Goal: Task Accomplishment & Management: Manage account settings

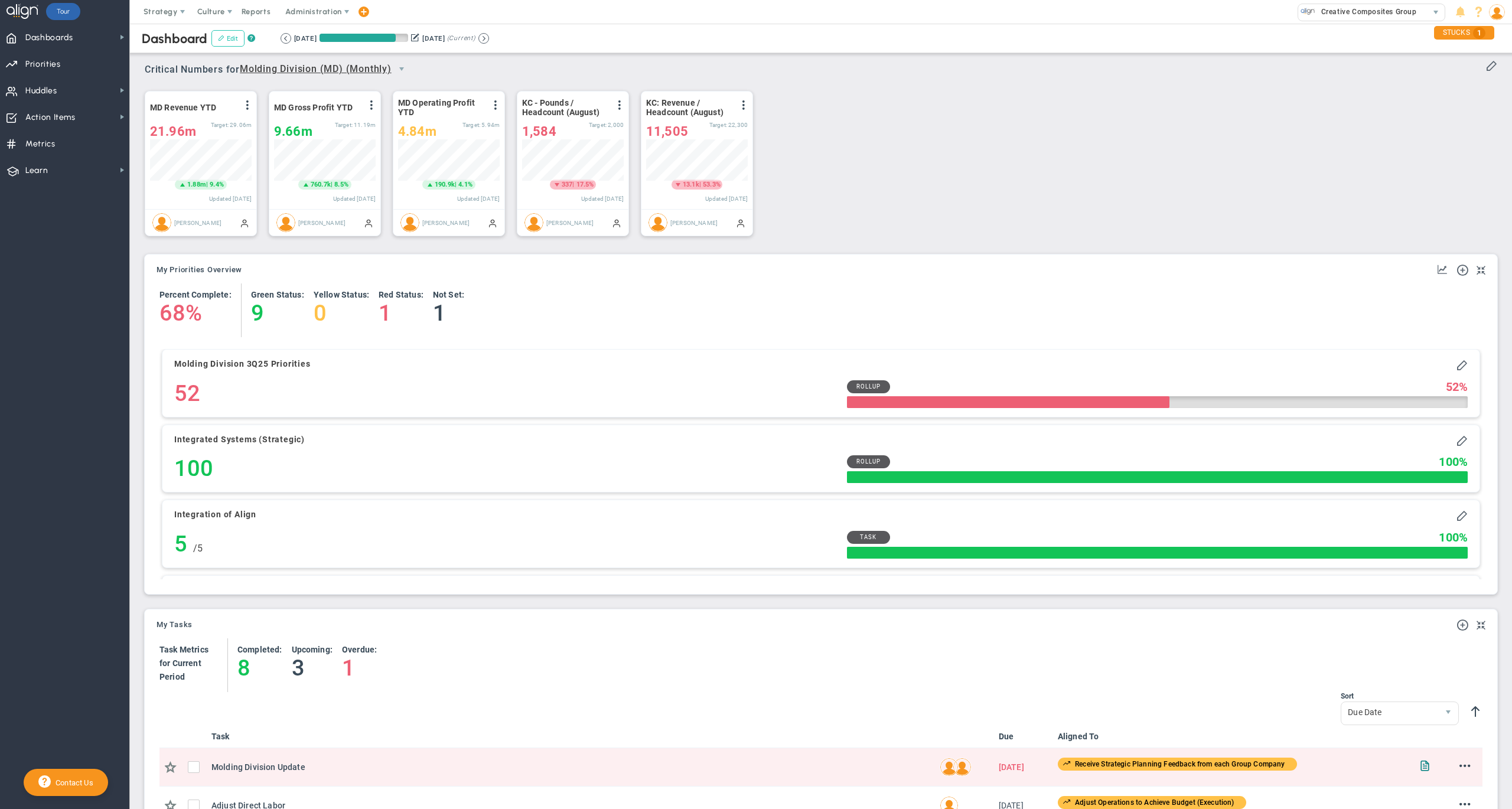
click at [232, 39] on button "Edit" at bounding box center [228, 38] width 33 height 16
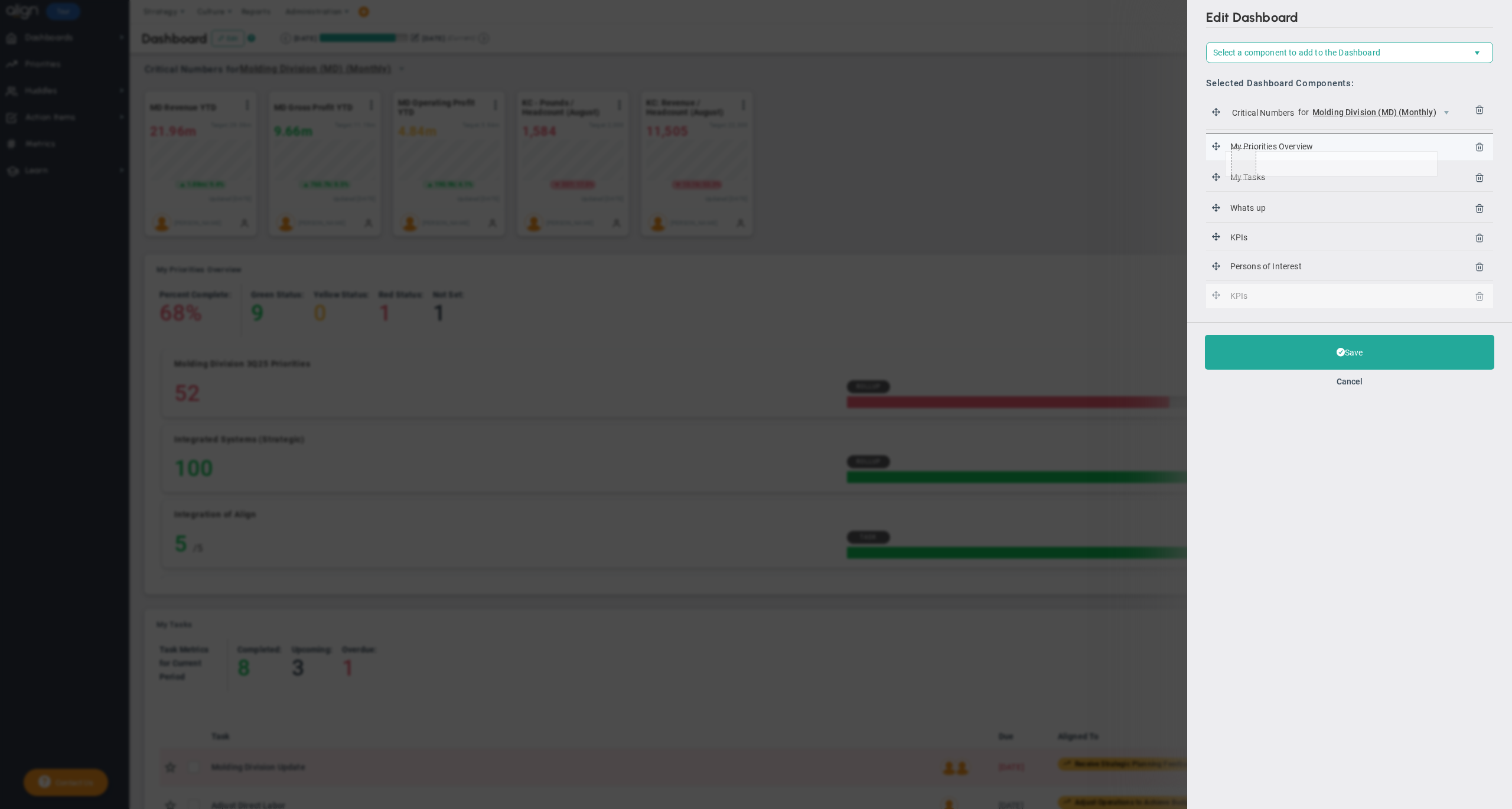
drag, startPoint x: 1217, startPoint y: 295, endPoint x: 1225, endPoint y: 150, distance: 145.2
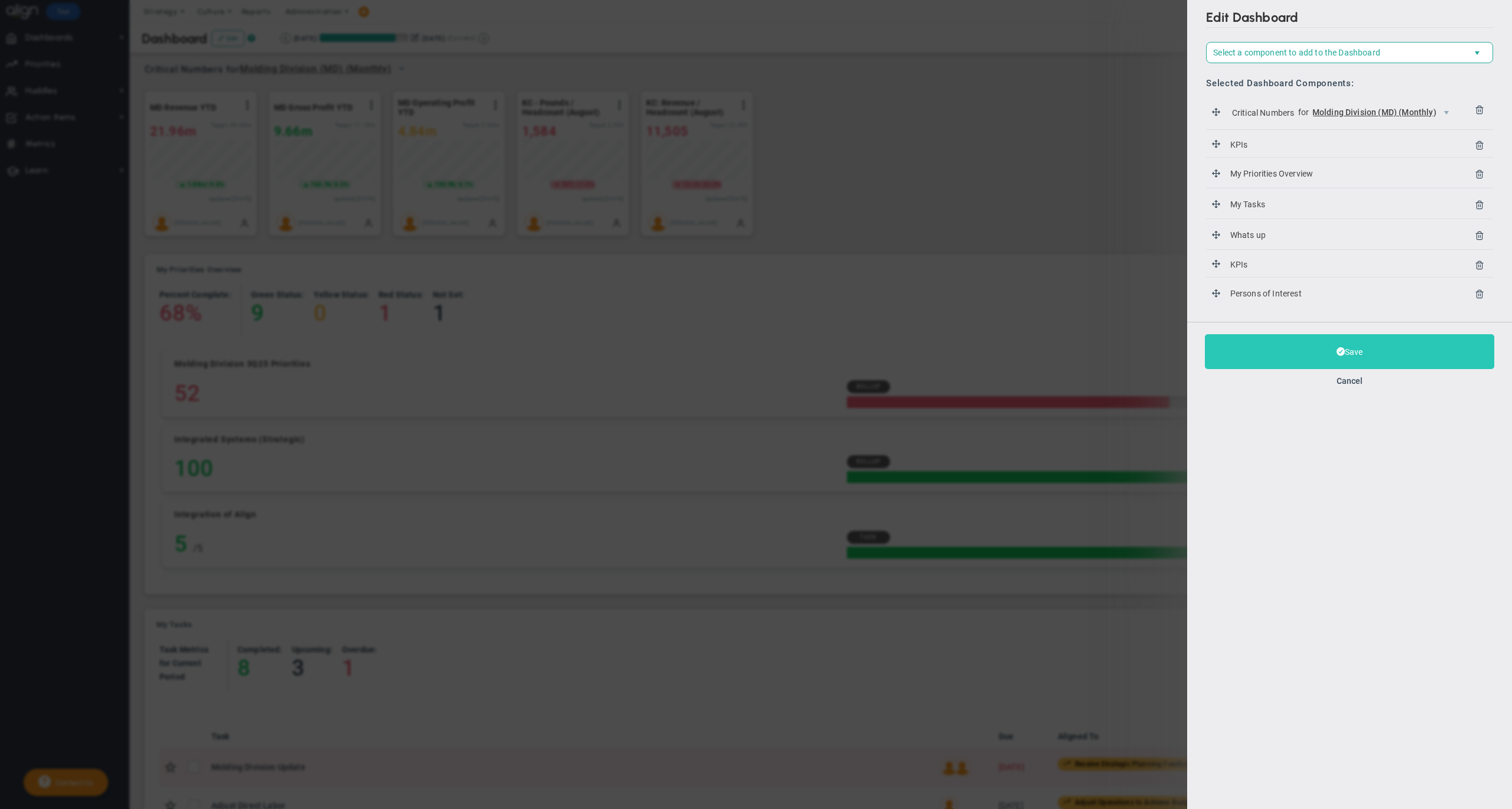
click at [1255, 349] on button "Save" at bounding box center [1349, 352] width 289 height 35
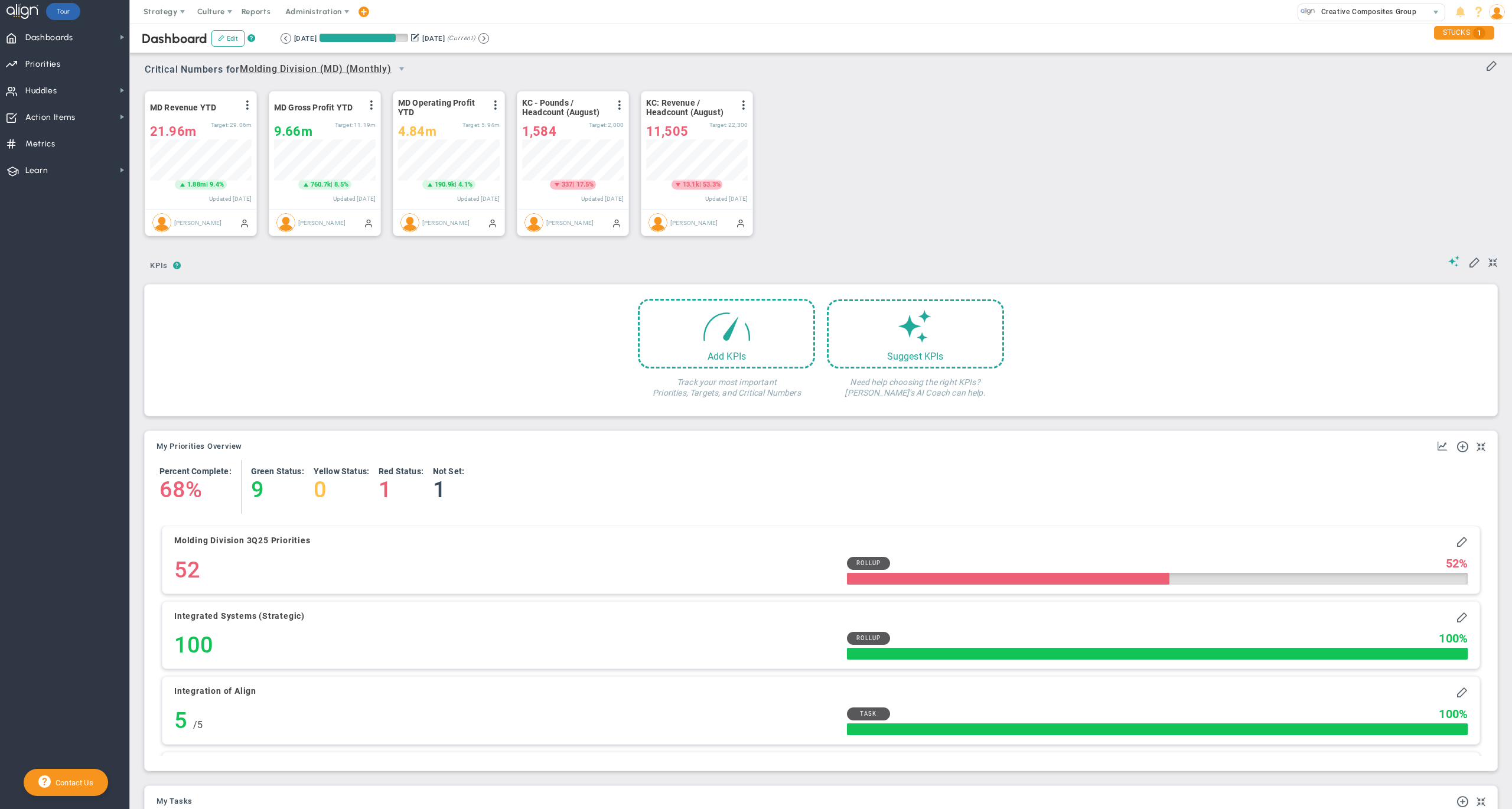
scroll to position [590775, 590660]
click at [231, 39] on button "Edit" at bounding box center [228, 38] width 33 height 16
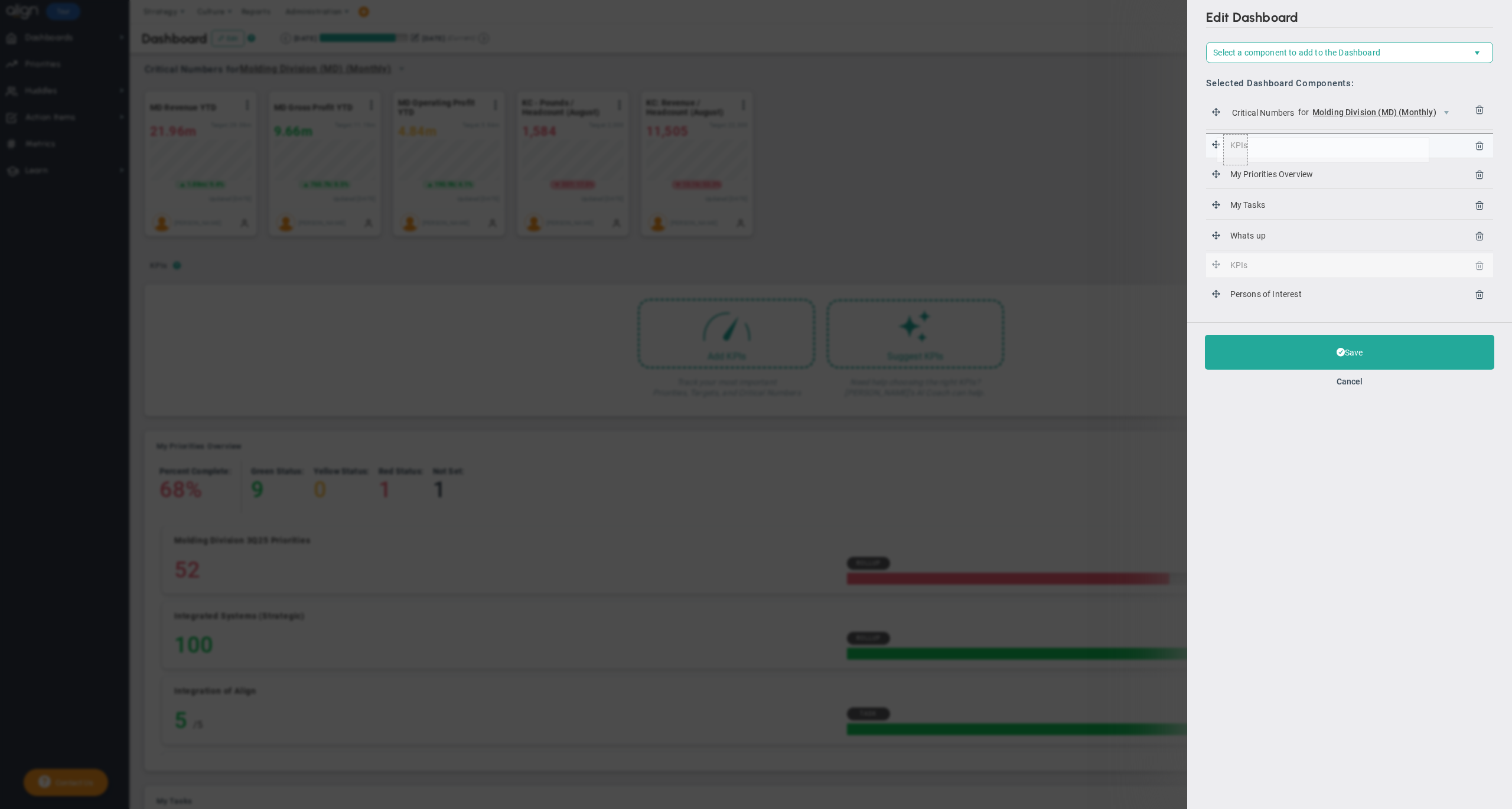
drag, startPoint x: 1213, startPoint y: 267, endPoint x: 1217, endPoint y: 137, distance: 130.1
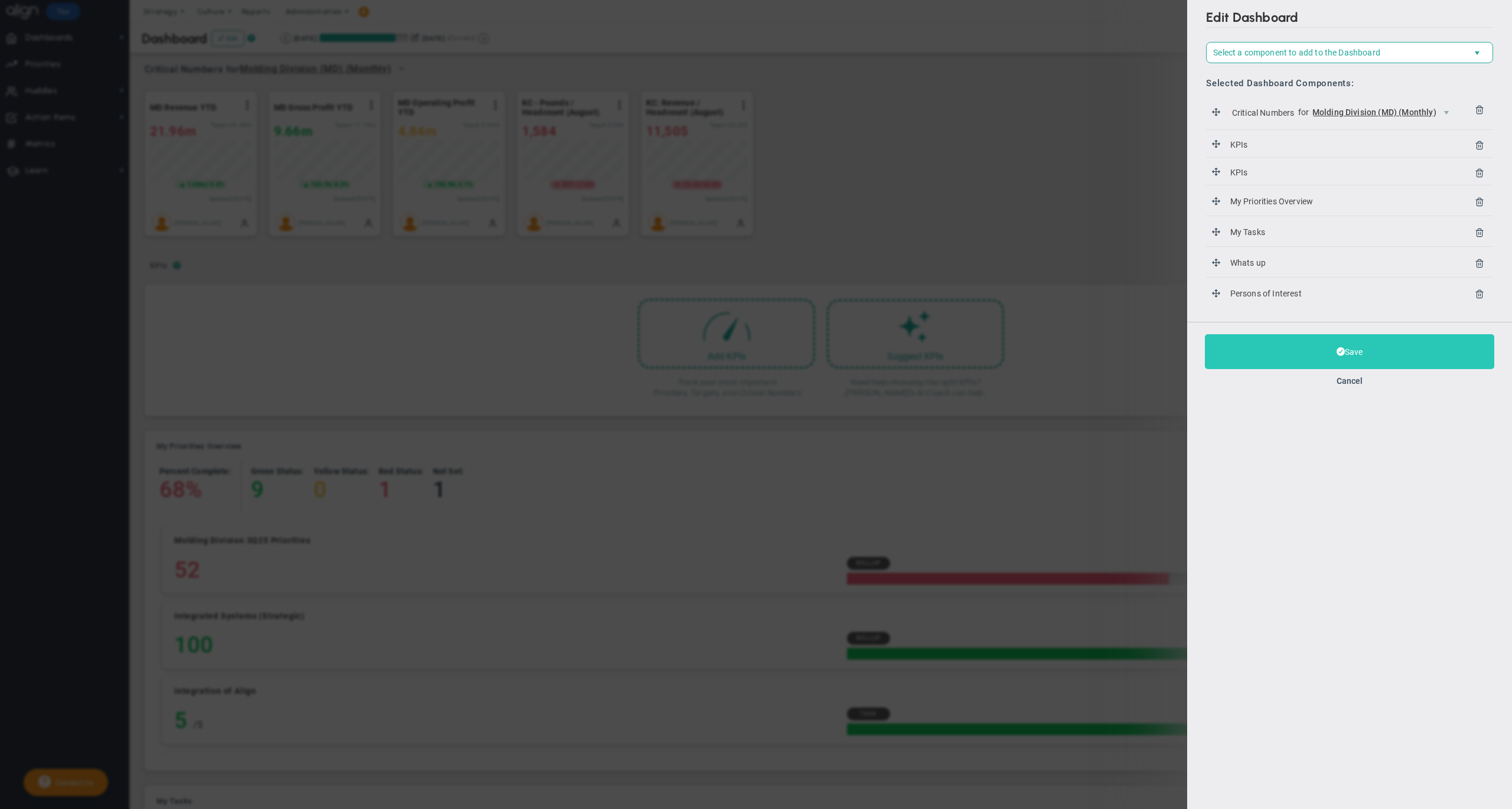
click at [1248, 350] on button "Save" at bounding box center [1349, 352] width 289 height 35
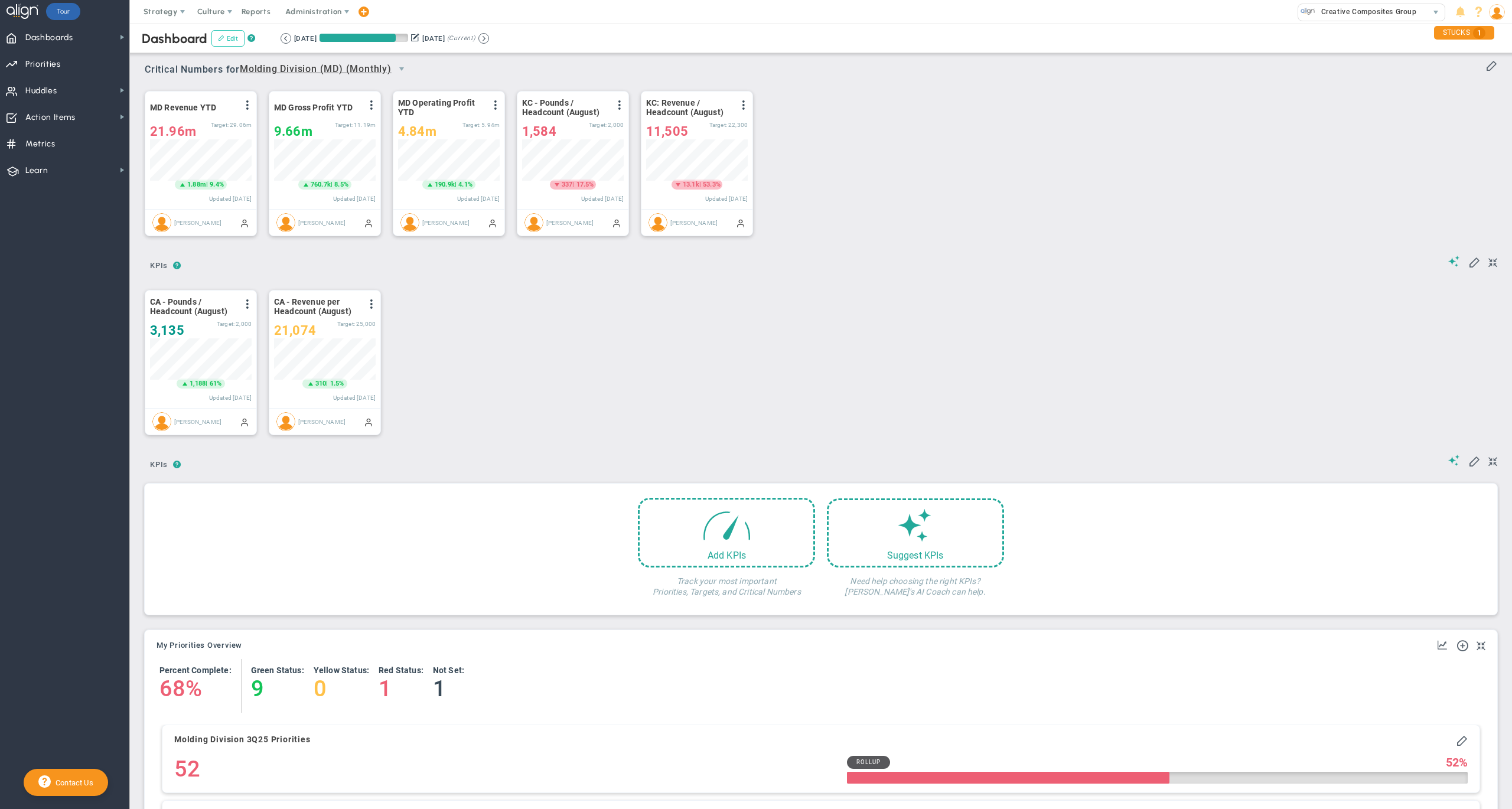
click at [228, 42] on button "Edit" at bounding box center [228, 38] width 33 height 16
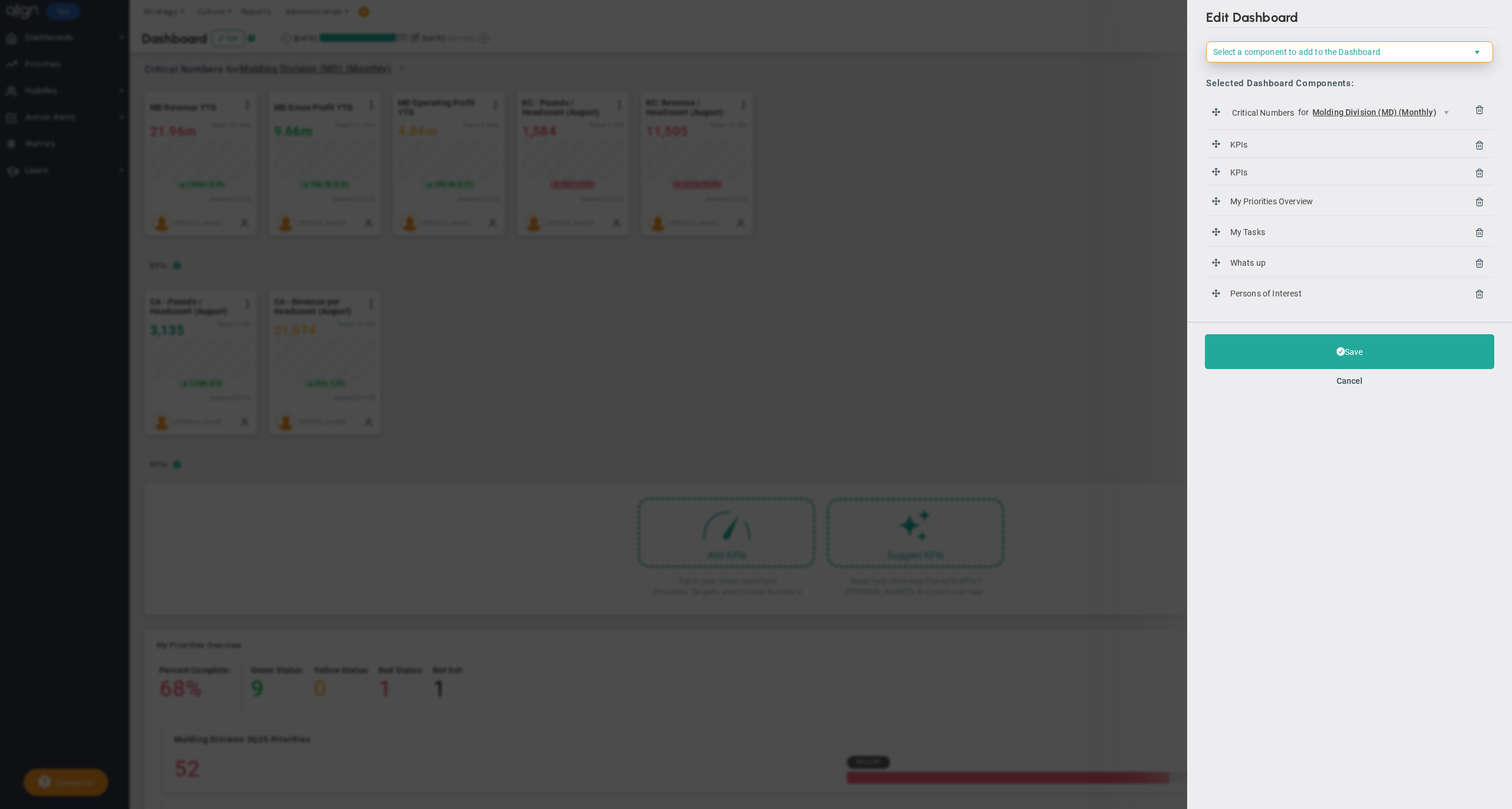
click at [1295, 52] on span "Select a component to add to the Dashboard" at bounding box center [1297, 52] width 167 height 9
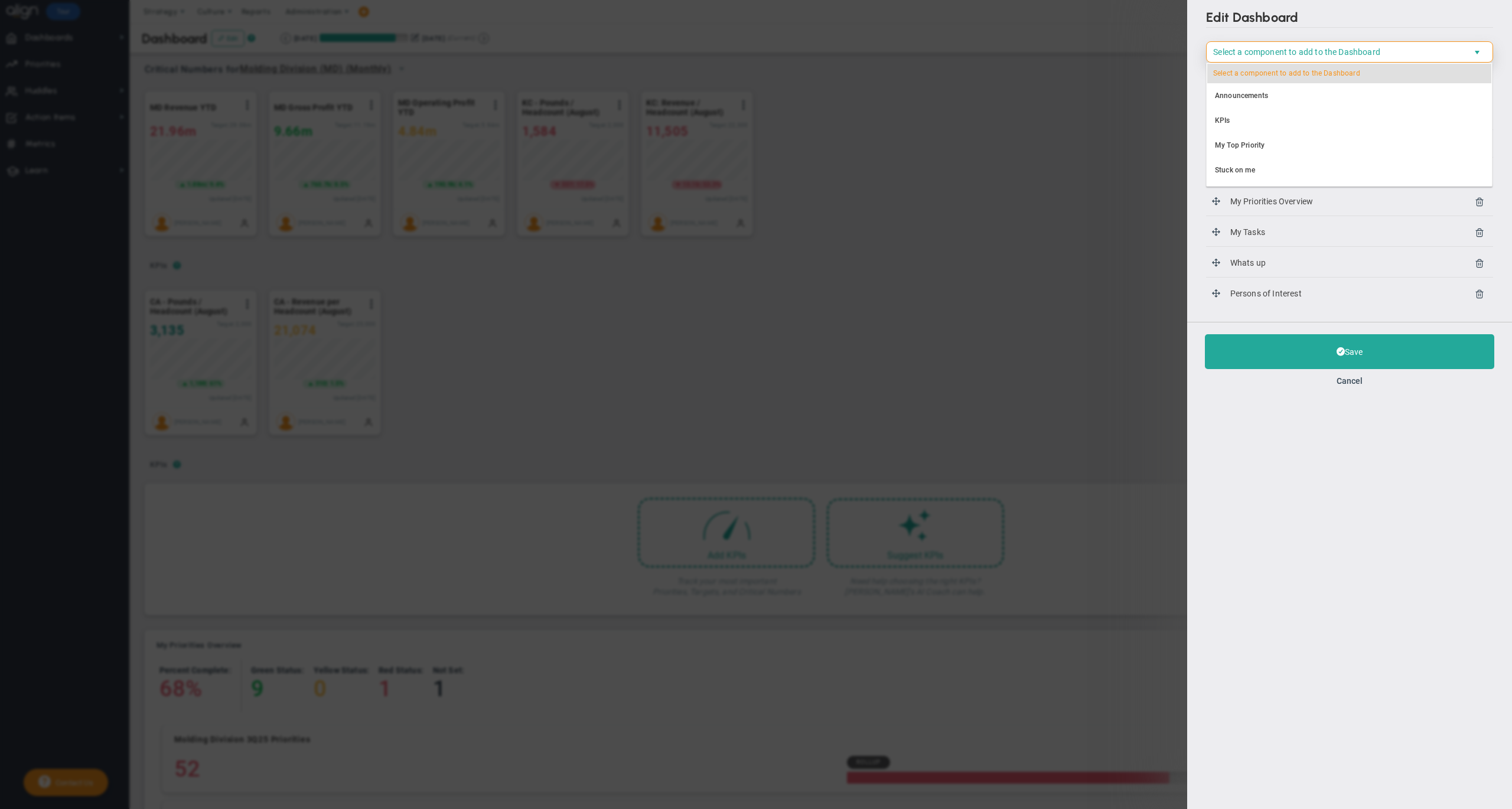
click at [1312, 465] on div "Edit Dashboard Select a component to add to the Dashboard Select a Component to…" at bounding box center [1350, 404] width 325 height 809
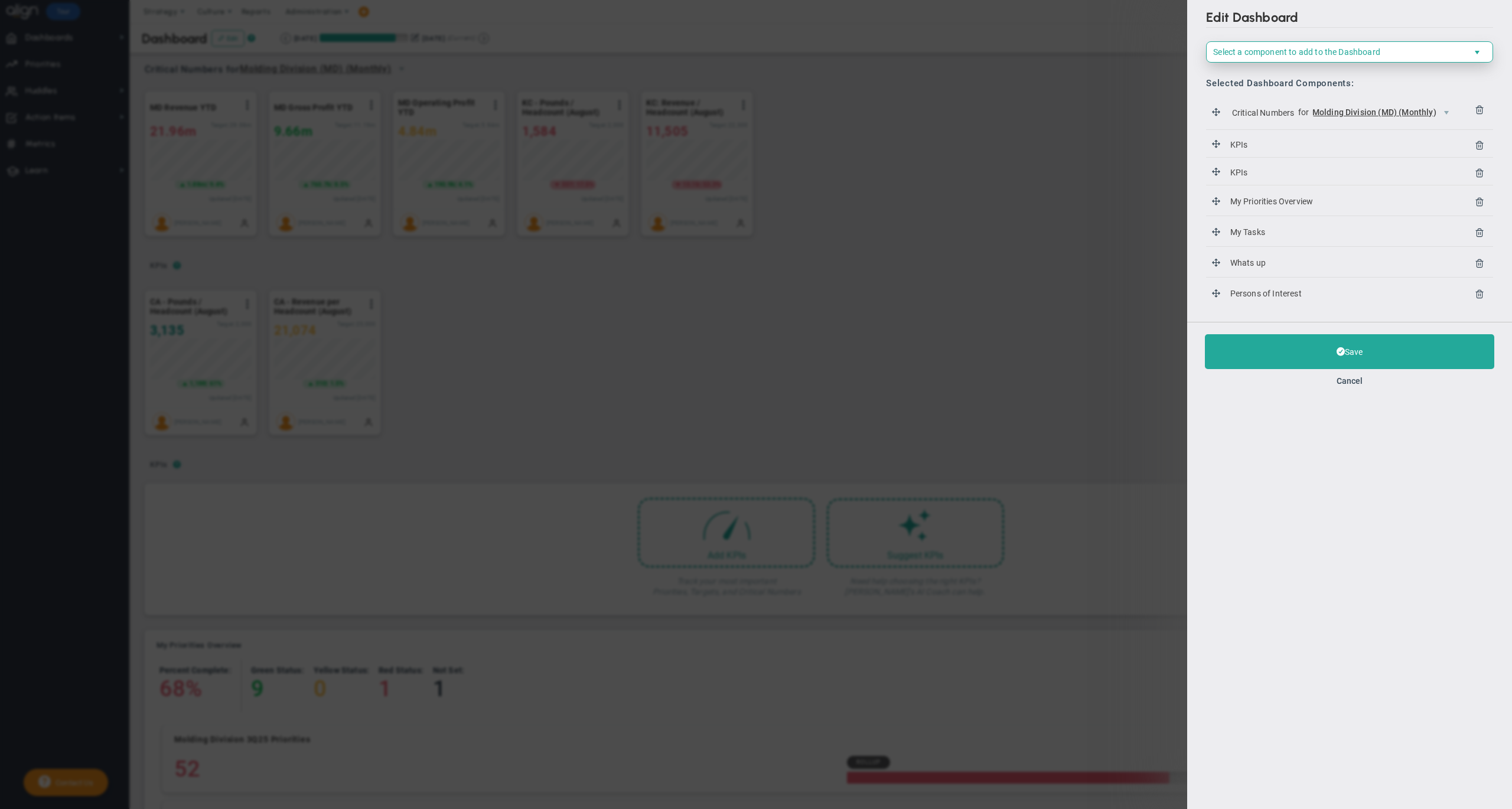
click at [1311, 52] on span "Select a component to add to the Dashboard" at bounding box center [1297, 52] width 167 height 9
click at [1352, 379] on button "Cancel" at bounding box center [1350, 380] width 26 height 9
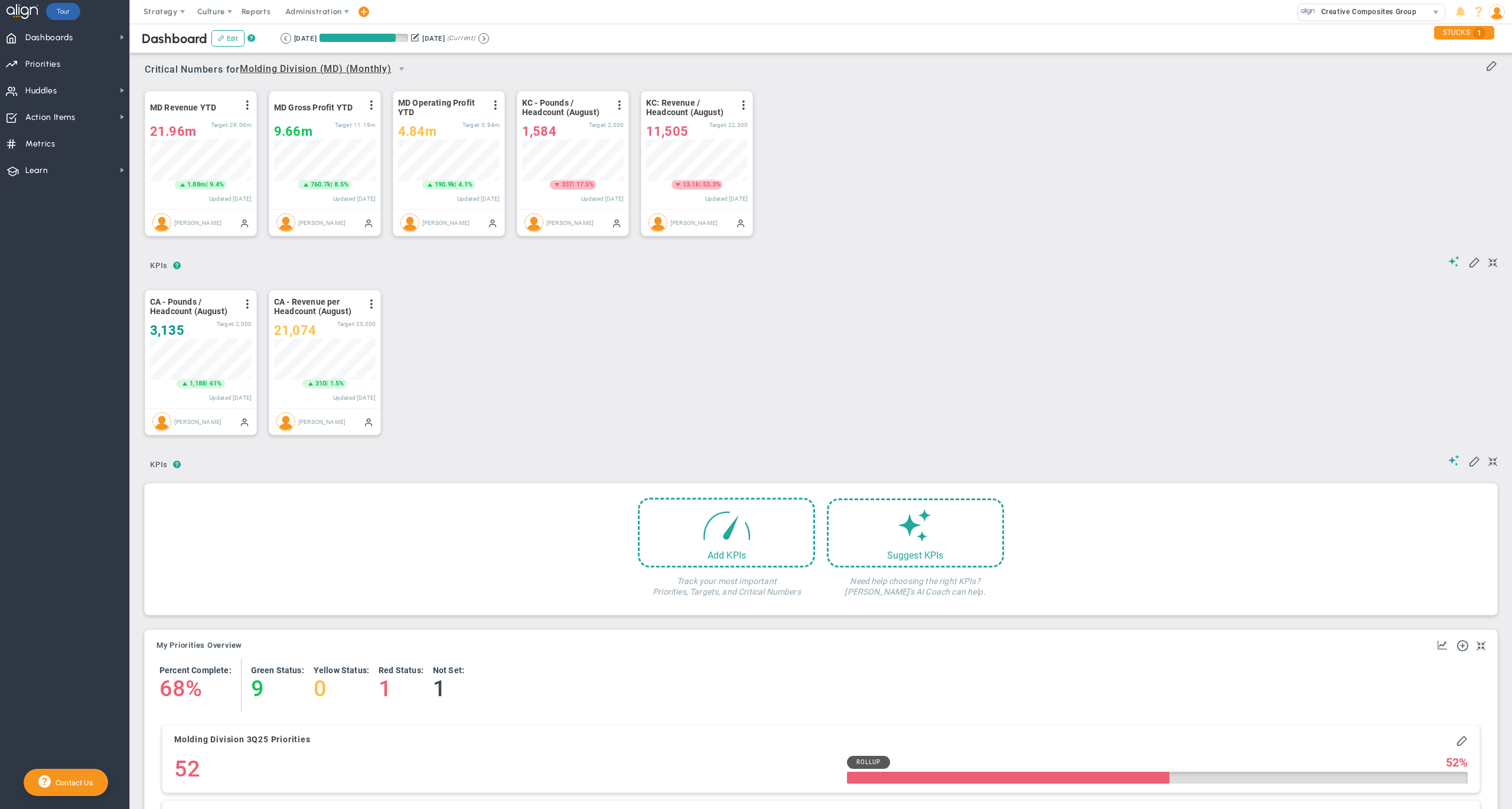
drag, startPoint x: 140, startPoint y: 71, endPoint x: 219, endPoint y: 71, distance: 79.0
click at [585, 71] on div "Critical Numbers for Molding Division (MD) (Monthly) 89843 Critical Numbers for…" at bounding box center [821, 65] width 1353 height 31
click at [1469, 267] on span at bounding box center [1475, 262] width 12 height 12
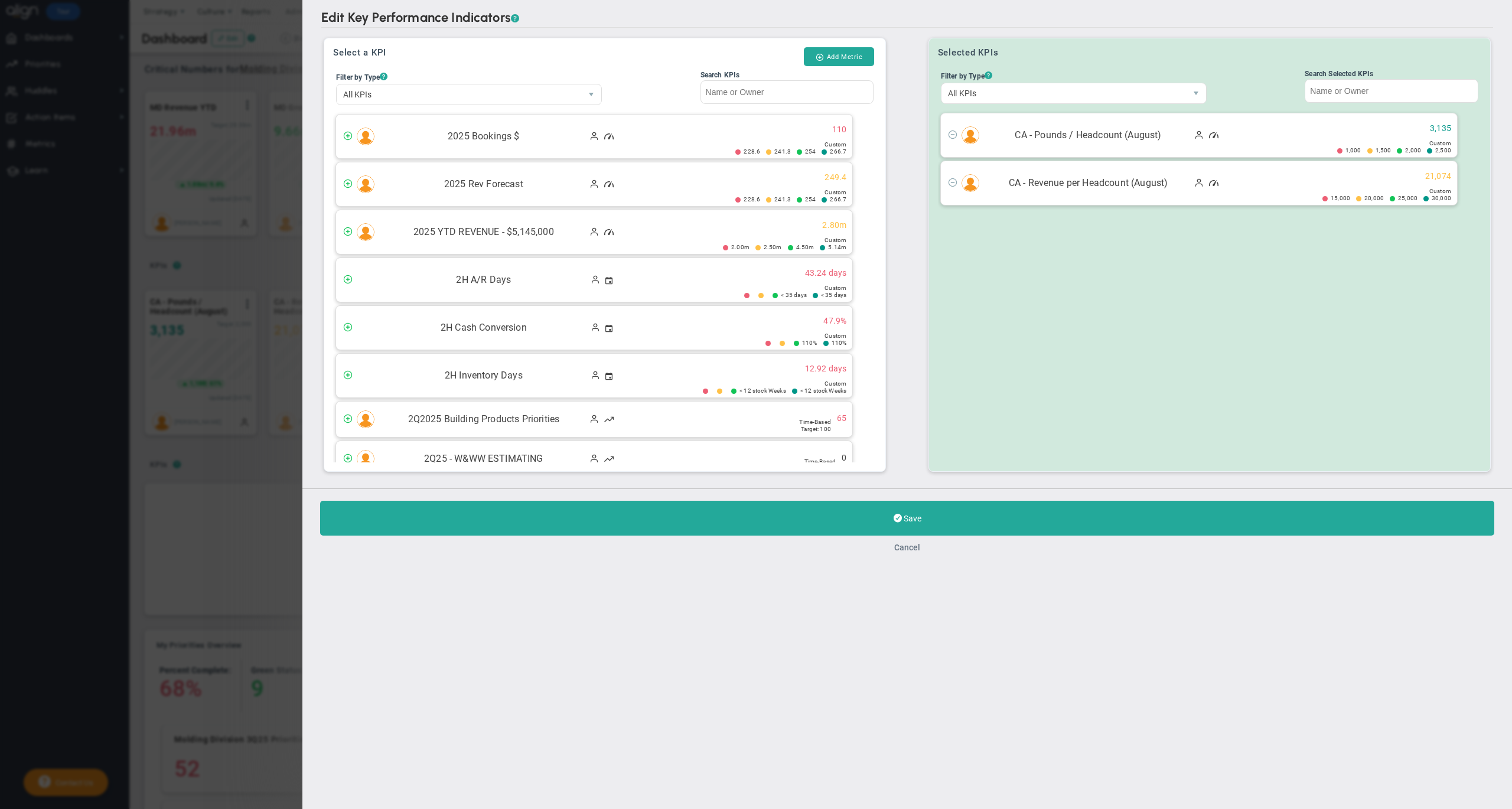
click at [907, 551] on button "Cancel" at bounding box center [907, 547] width 26 height 9
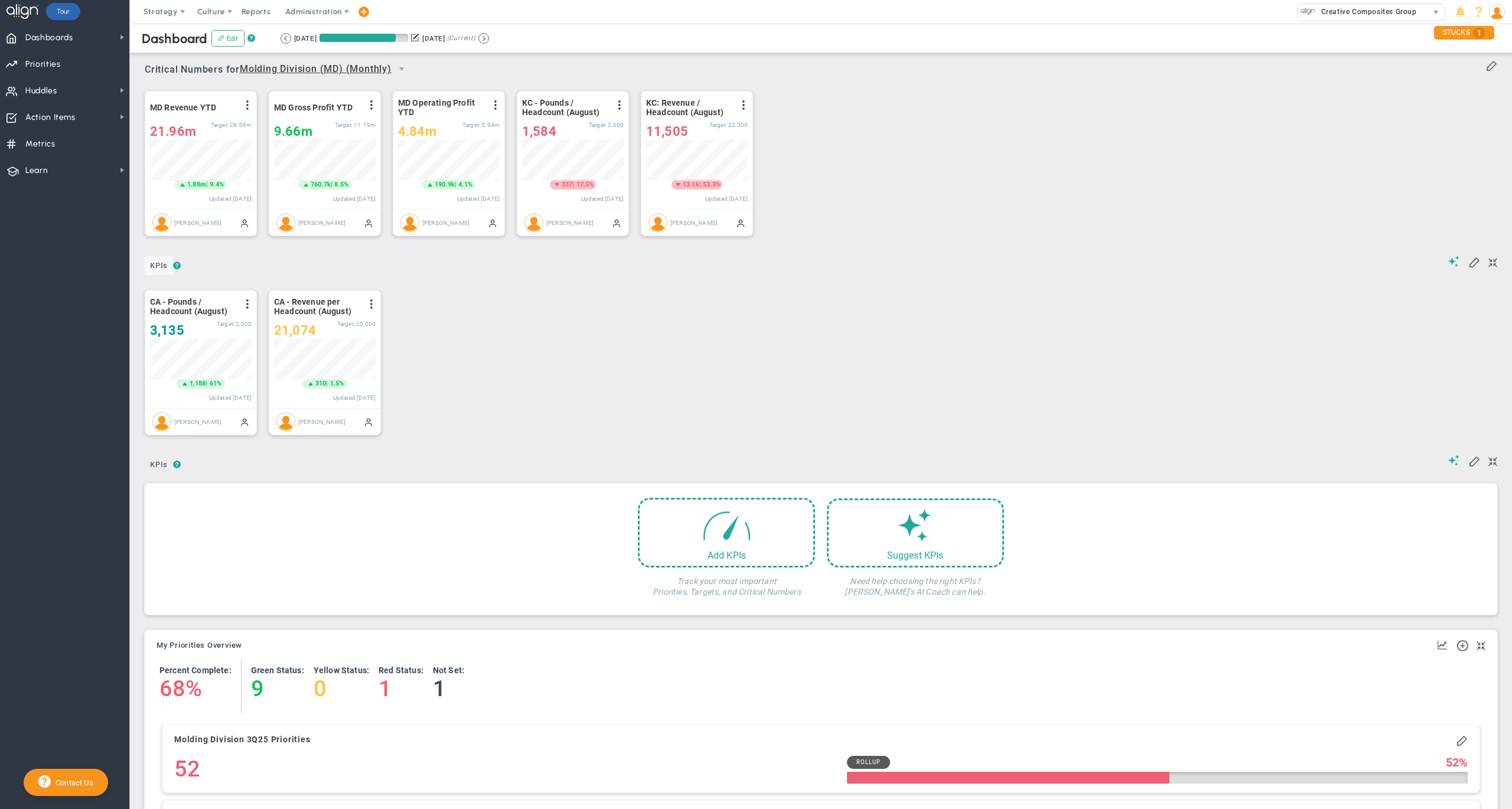
scroll to position [40, 101]
click at [1469, 265] on span at bounding box center [1475, 262] width 12 height 12
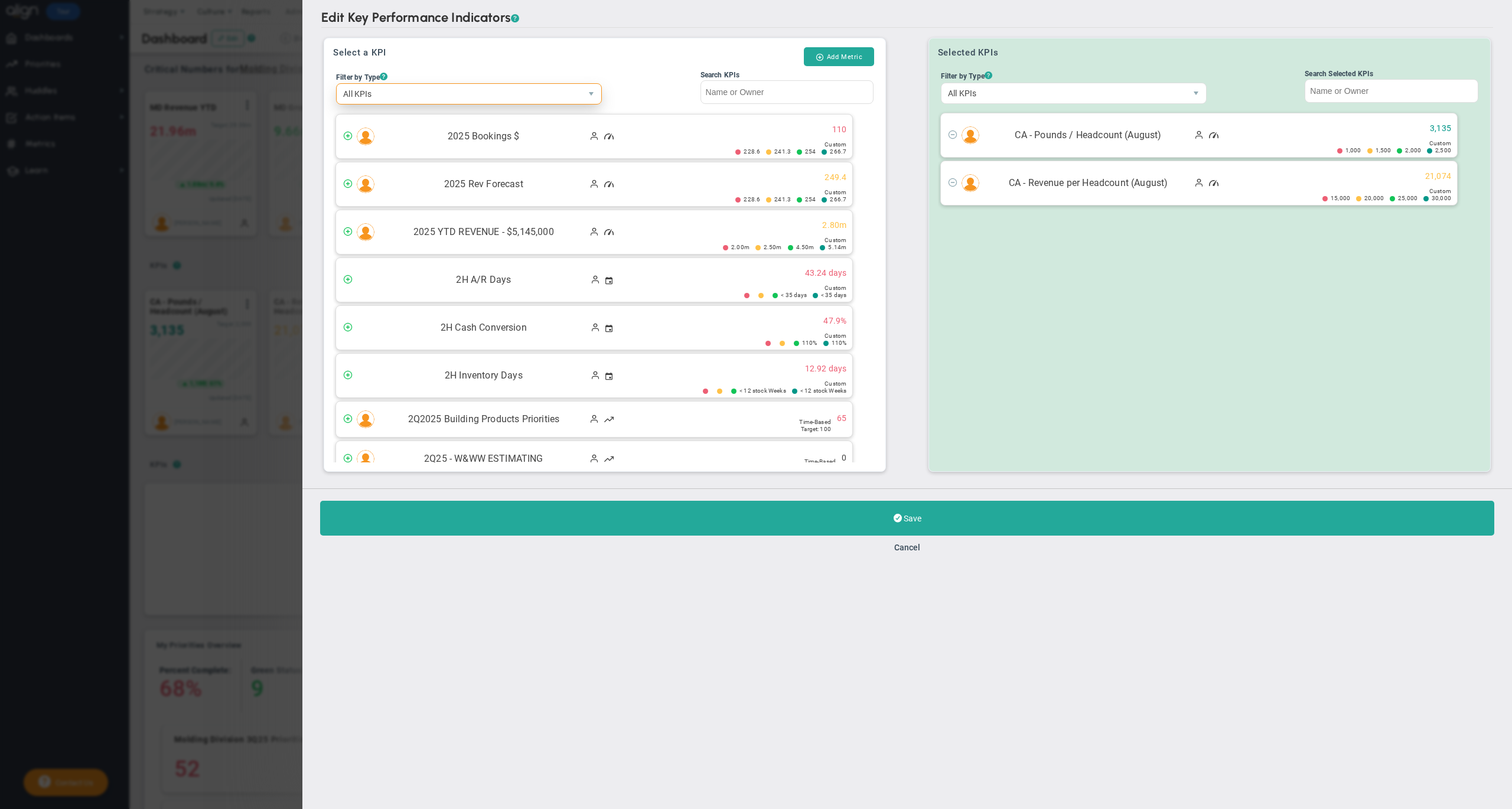
click at [441, 98] on span "All KPIs" at bounding box center [459, 93] width 244 height 20
click at [400, 145] on li "Critical Numbers" at bounding box center [468, 139] width 264 height 25
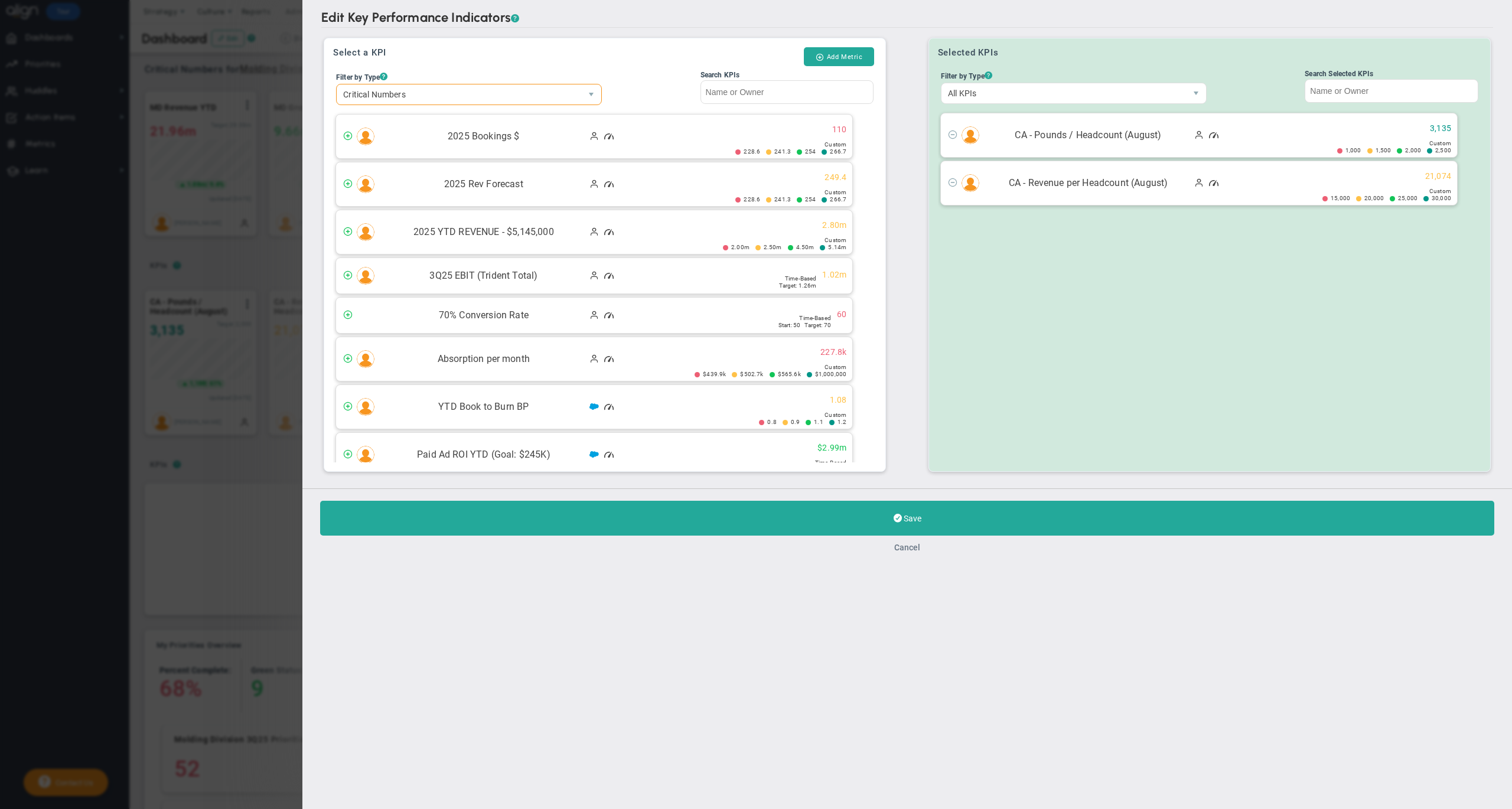
click at [910, 547] on button "Cancel" at bounding box center [907, 547] width 26 height 9
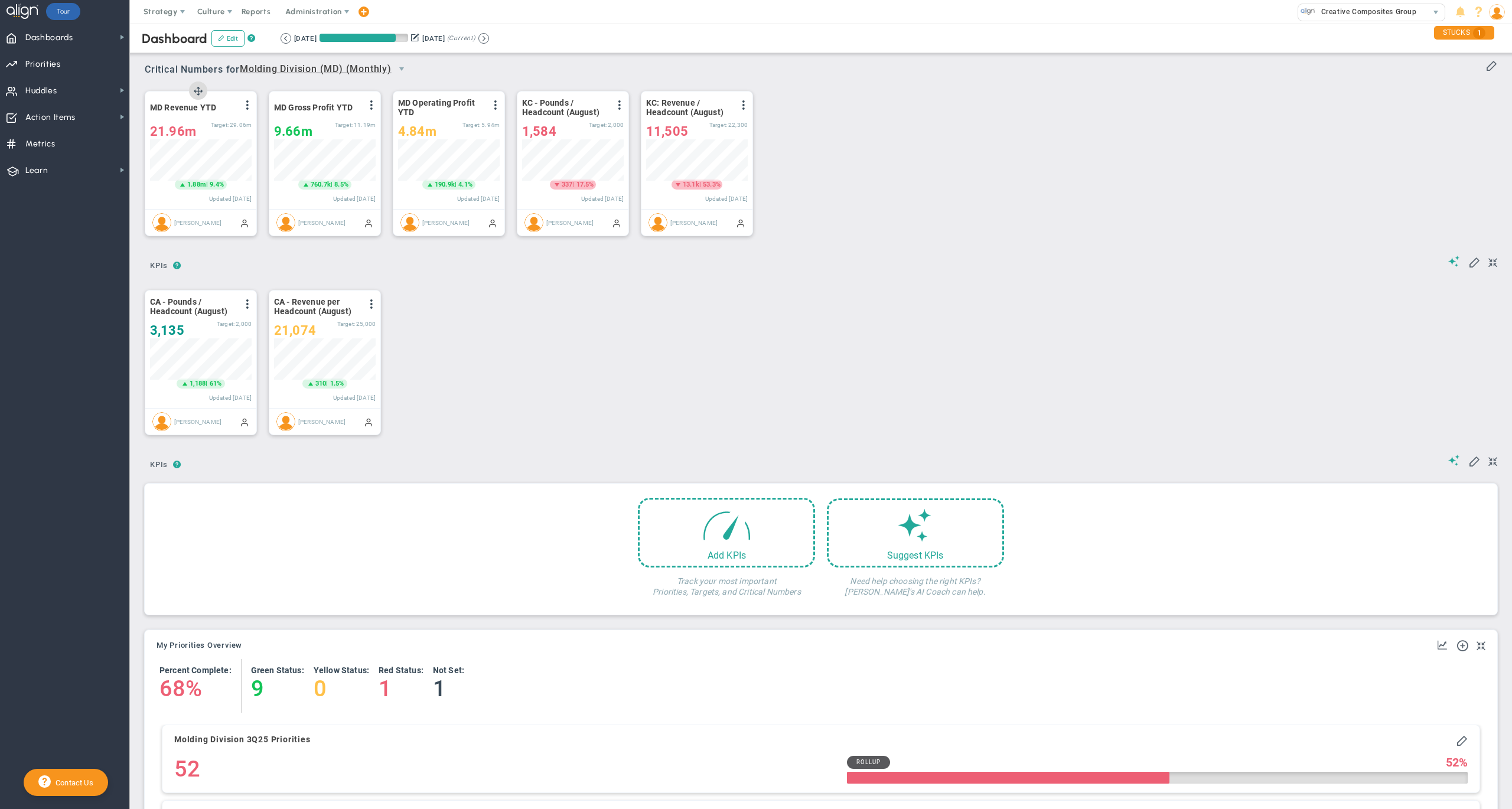
scroll to position [40, 101]
click at [1469, 267] on span at bounding box center [1475, 262] width 12 height 12
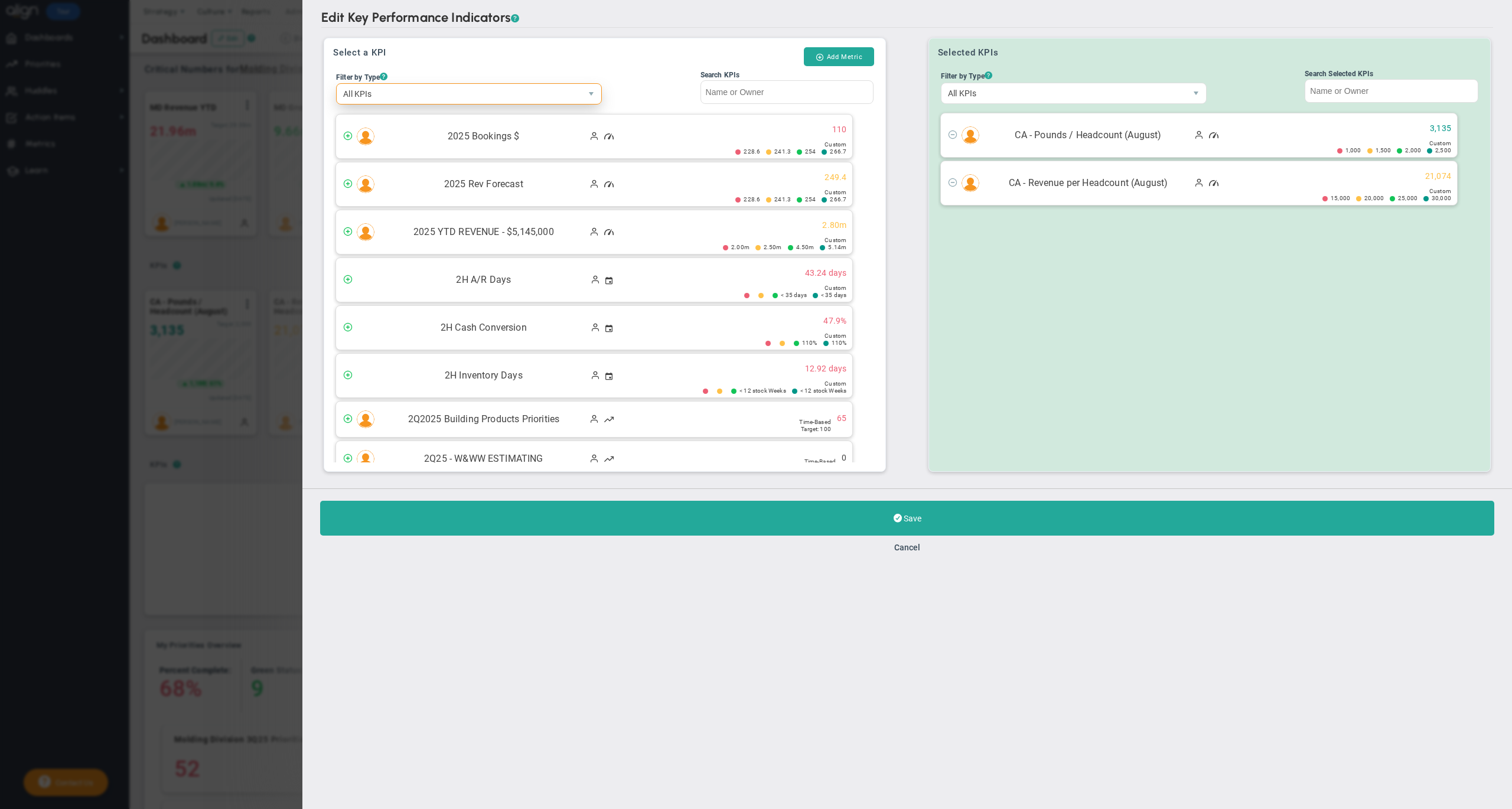
click at [408, 96] on span "All KPIs" at bounding box center [459, 93] width 244 height 20
click at [398, 135] on li "Critical Numbers" at bounding box center [468, 139] width 264 height 25
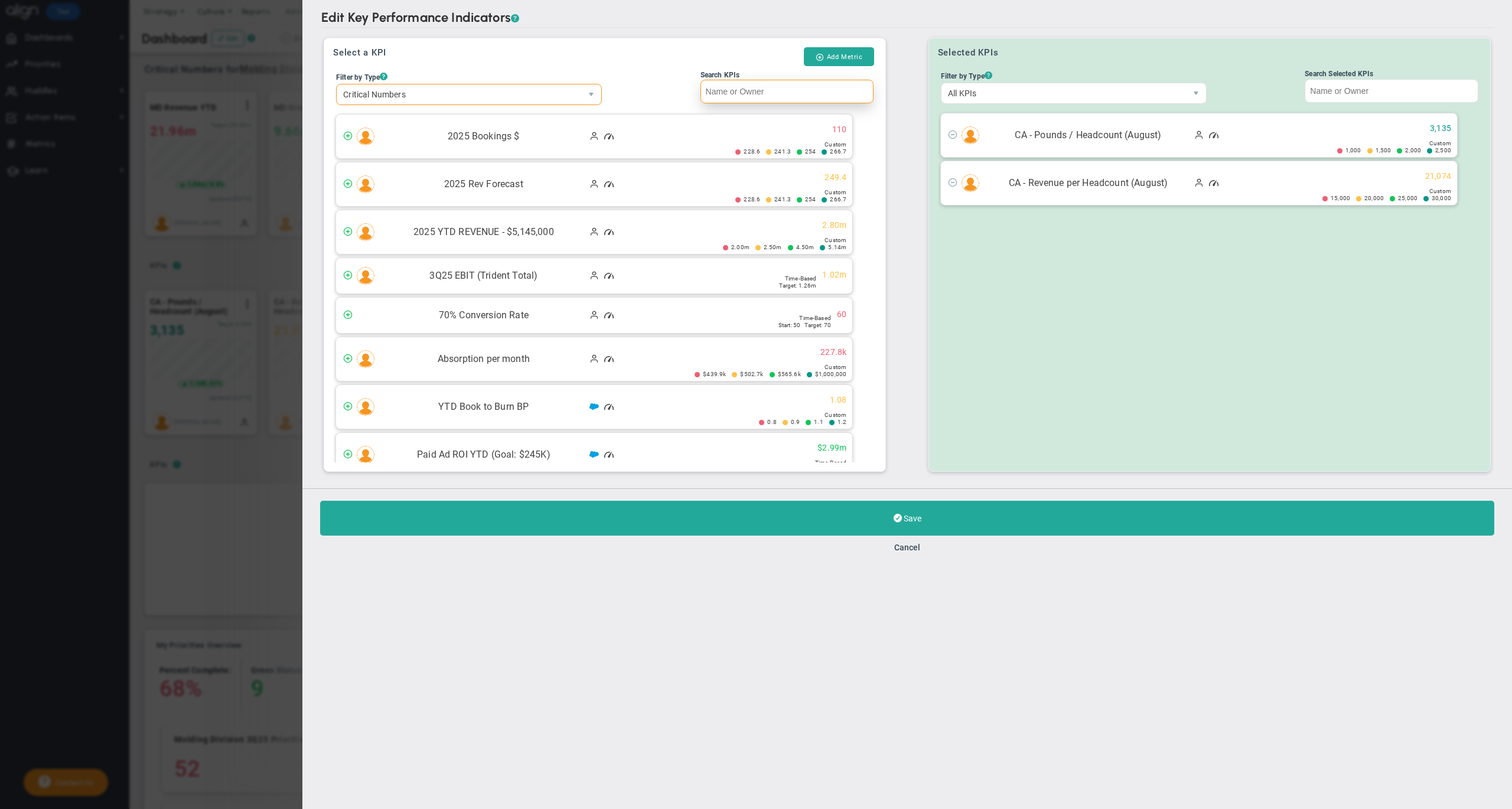
click at [755, 96] on input "Search KPIs" at bounding box center [787, 91] width 174 height 23
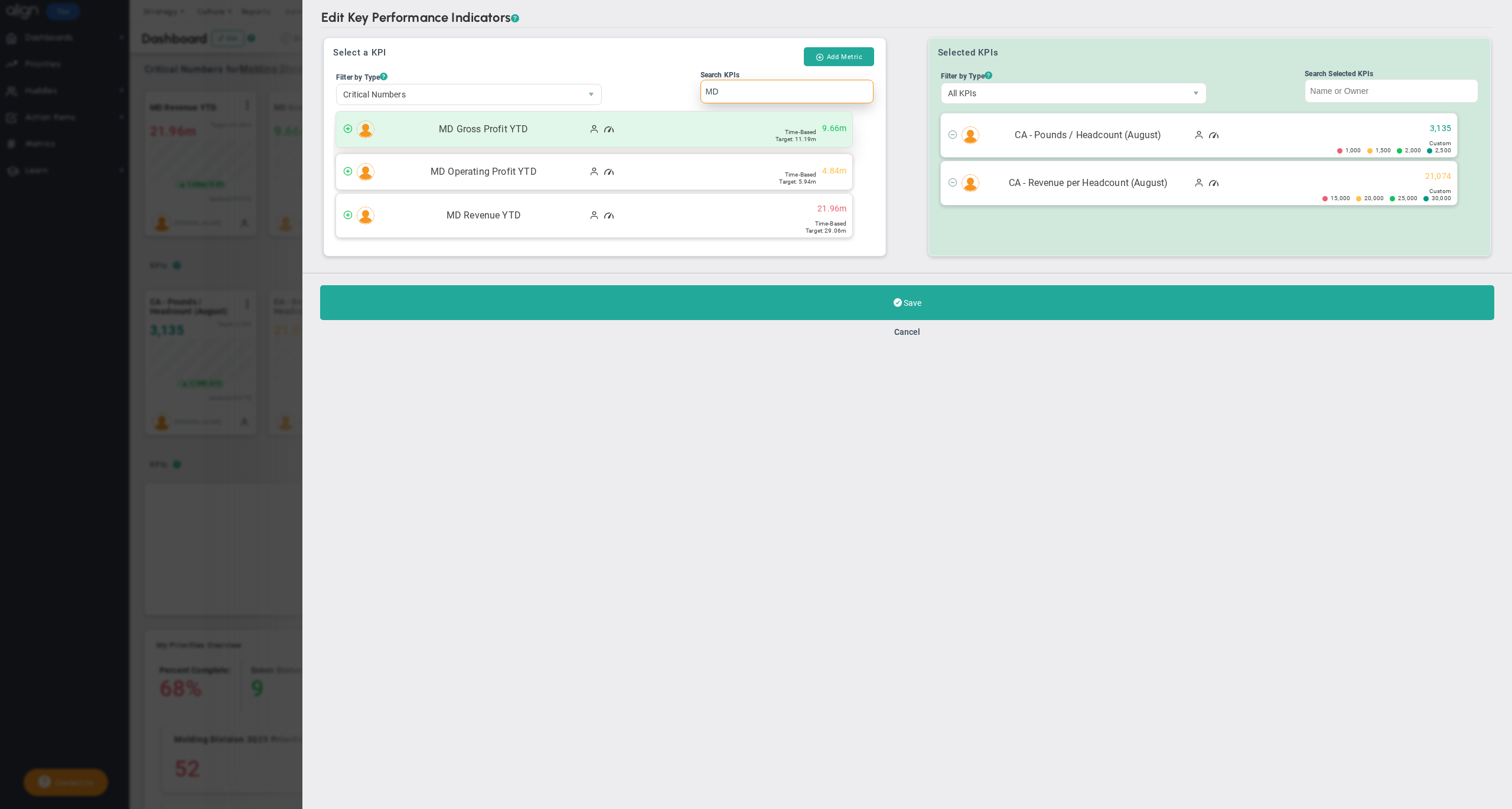
click at [469, 135] on span "MD Gross Profit YTD" at bounding box center [484, 130] width 207 height 14
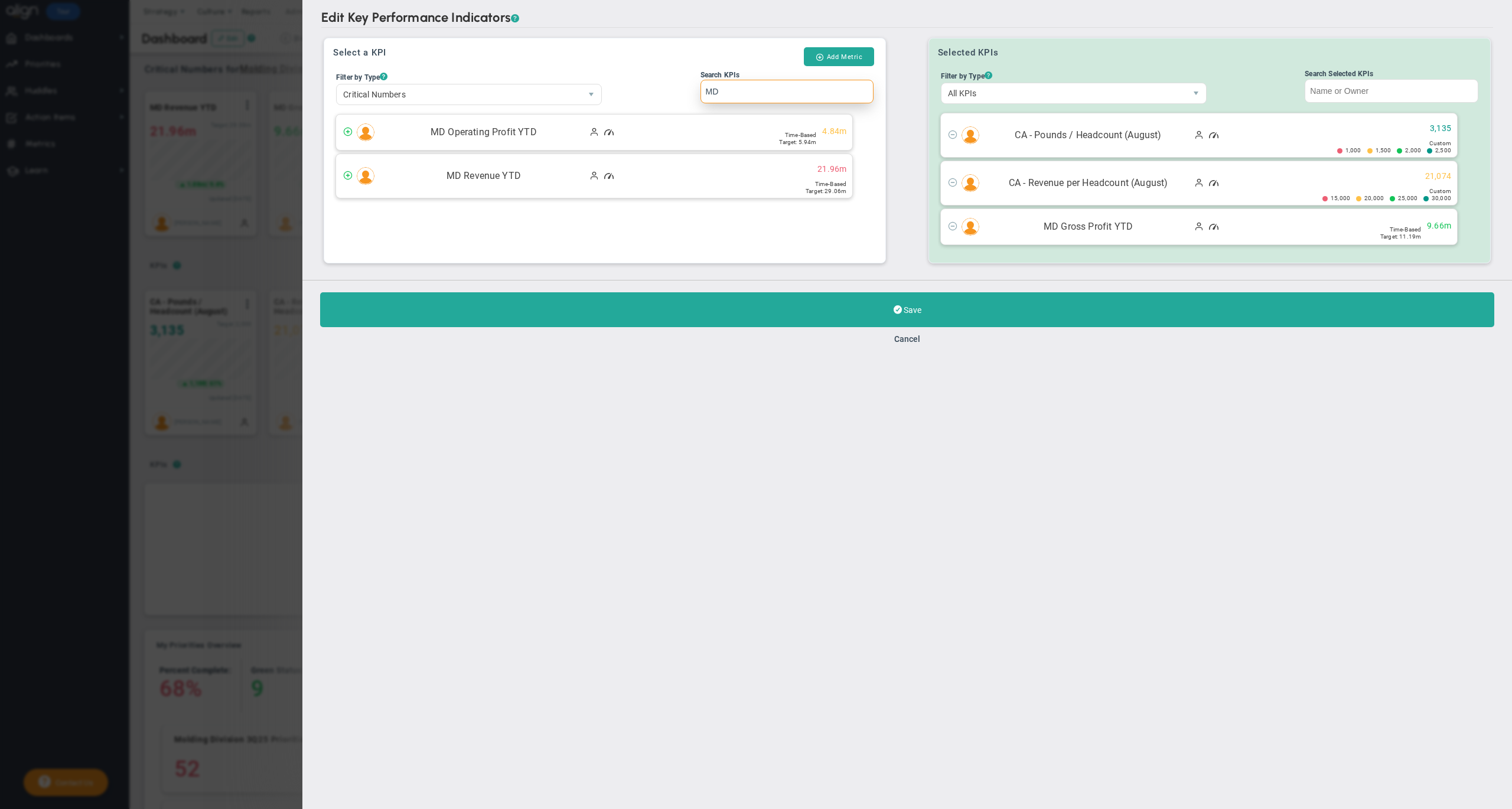
click at [469, 135] on span "MD Operating Profit YTD" at bounding box center [484, 133] width 207 height 14
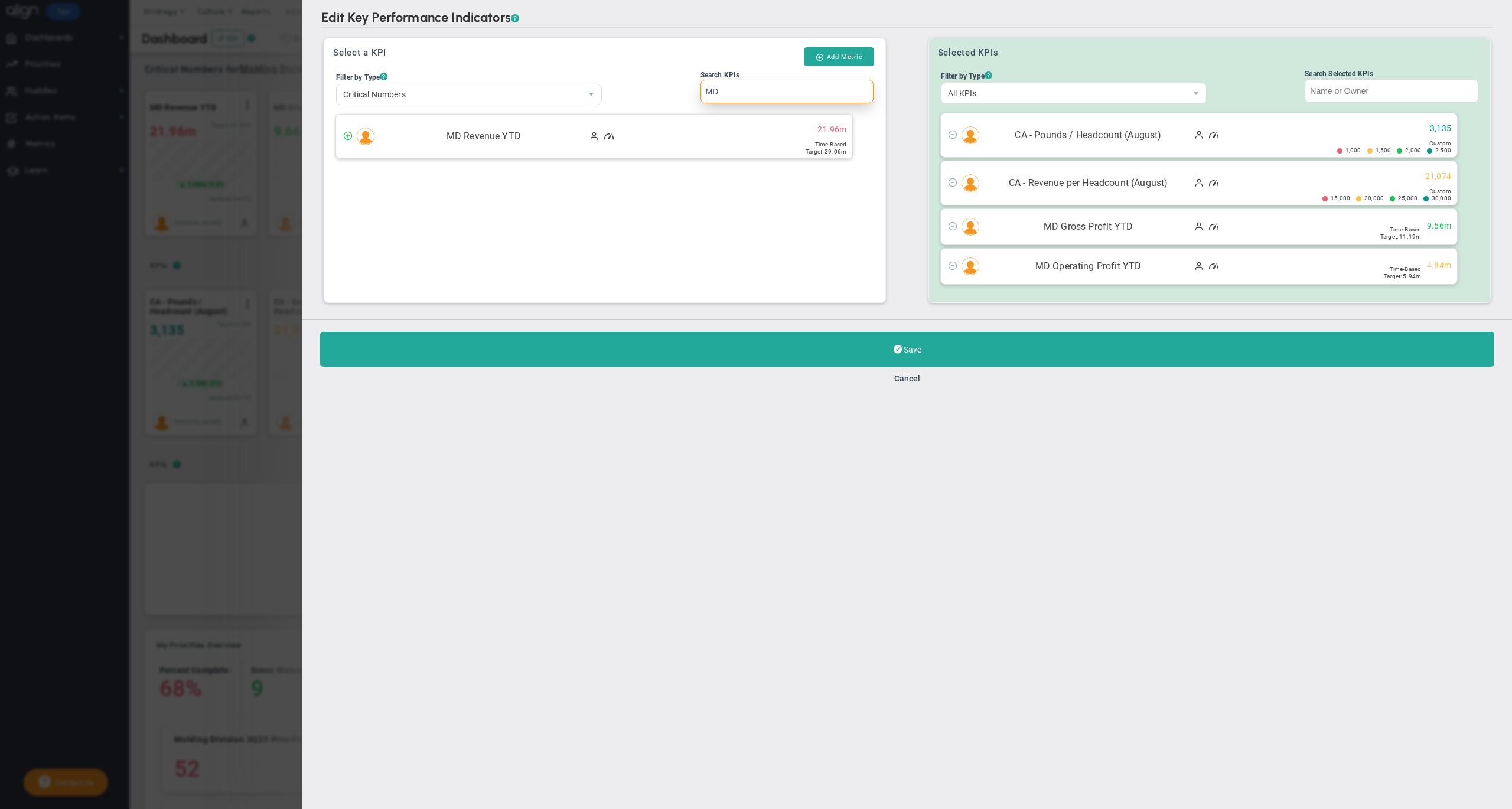
click at [469, 135] on span "MD Revenue YTD" at bounding box center [484, 137] width 207 height 14
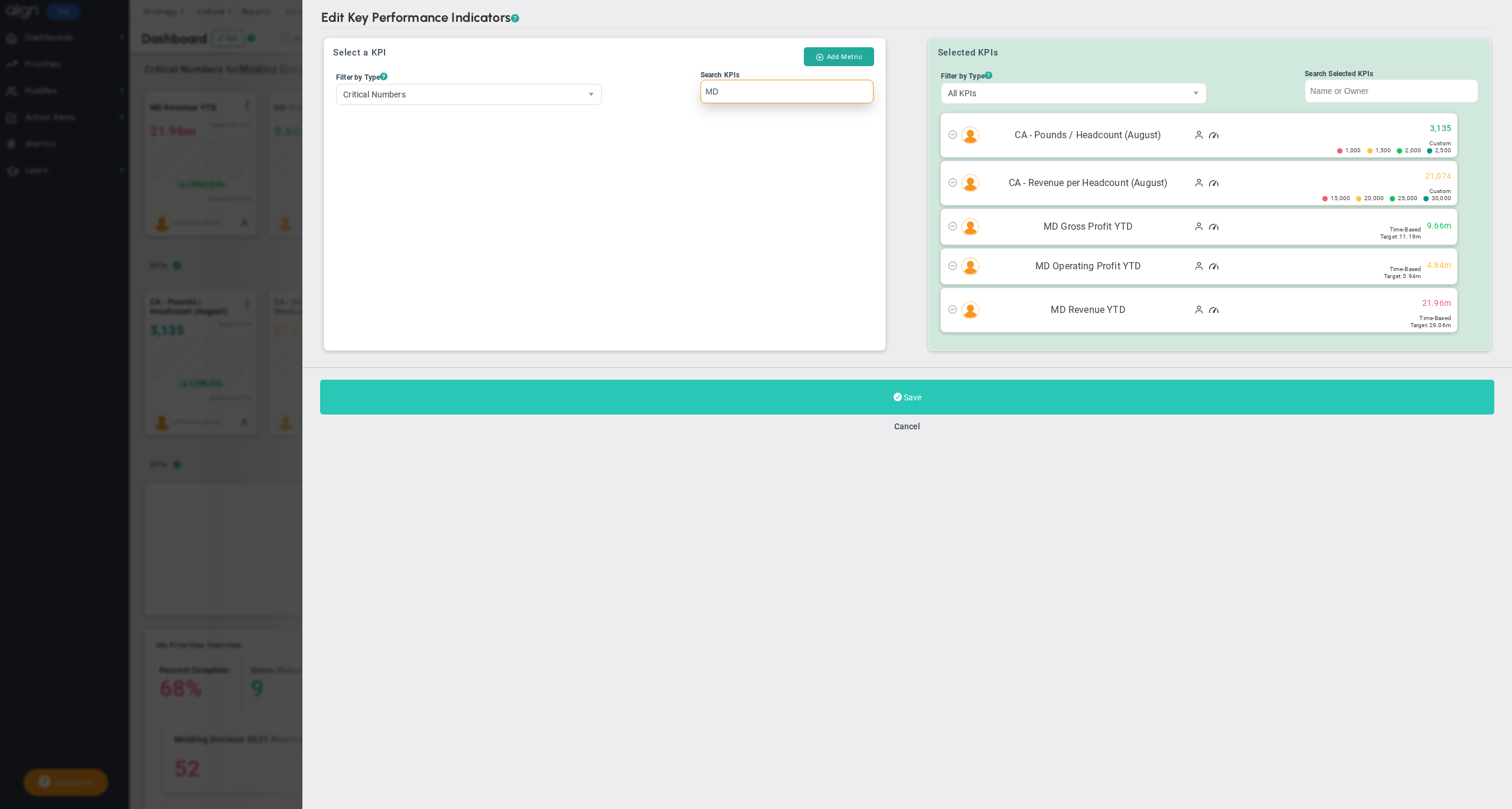
type input "MD"
click at [644, 410] on button "Save" at bounding box center [907, 397] width 1175 height 35
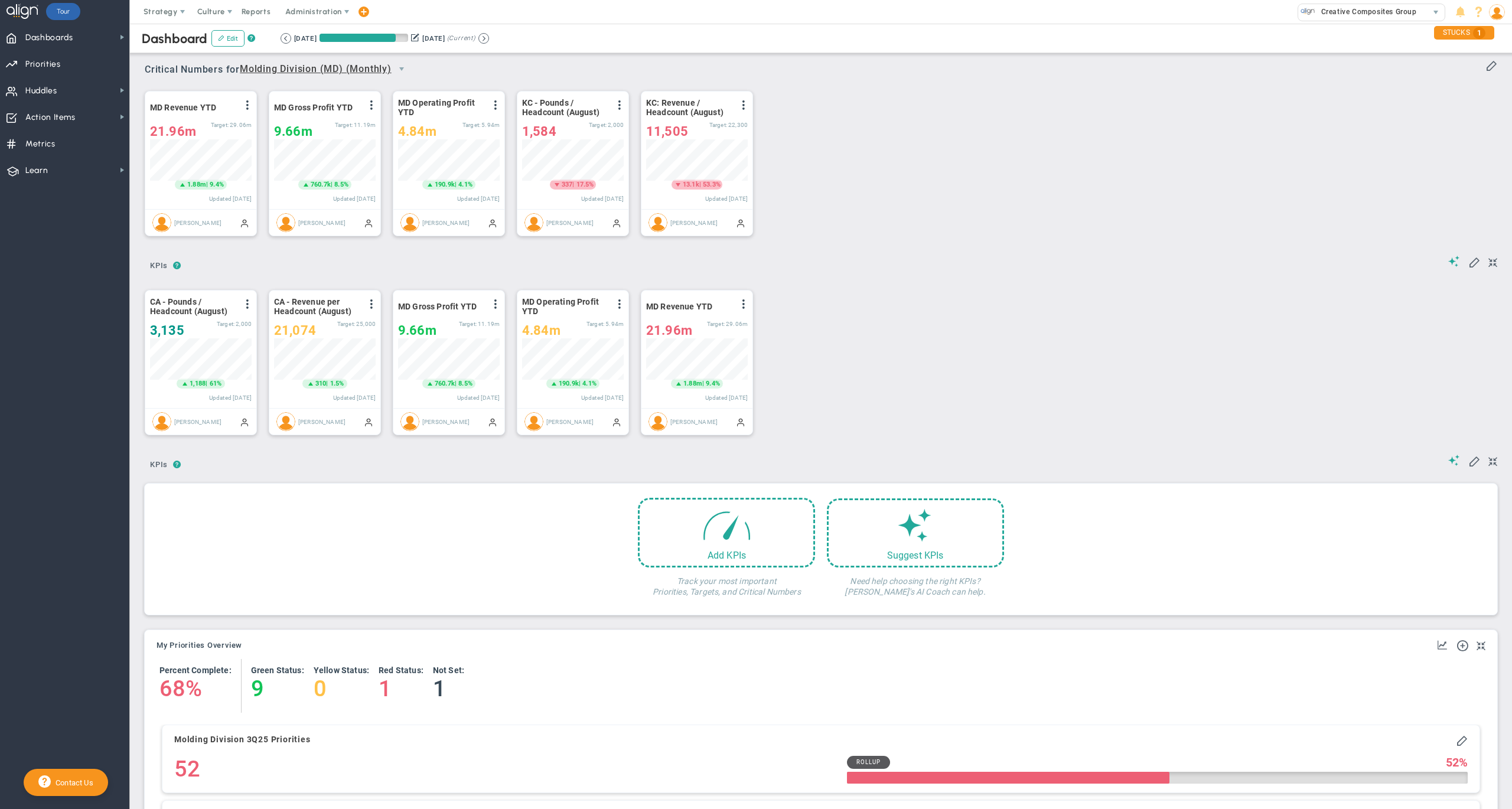
scroll to position [40, 101]
click at [1469, 265] on span at bounding box center [1475, 262] width 12 height 12
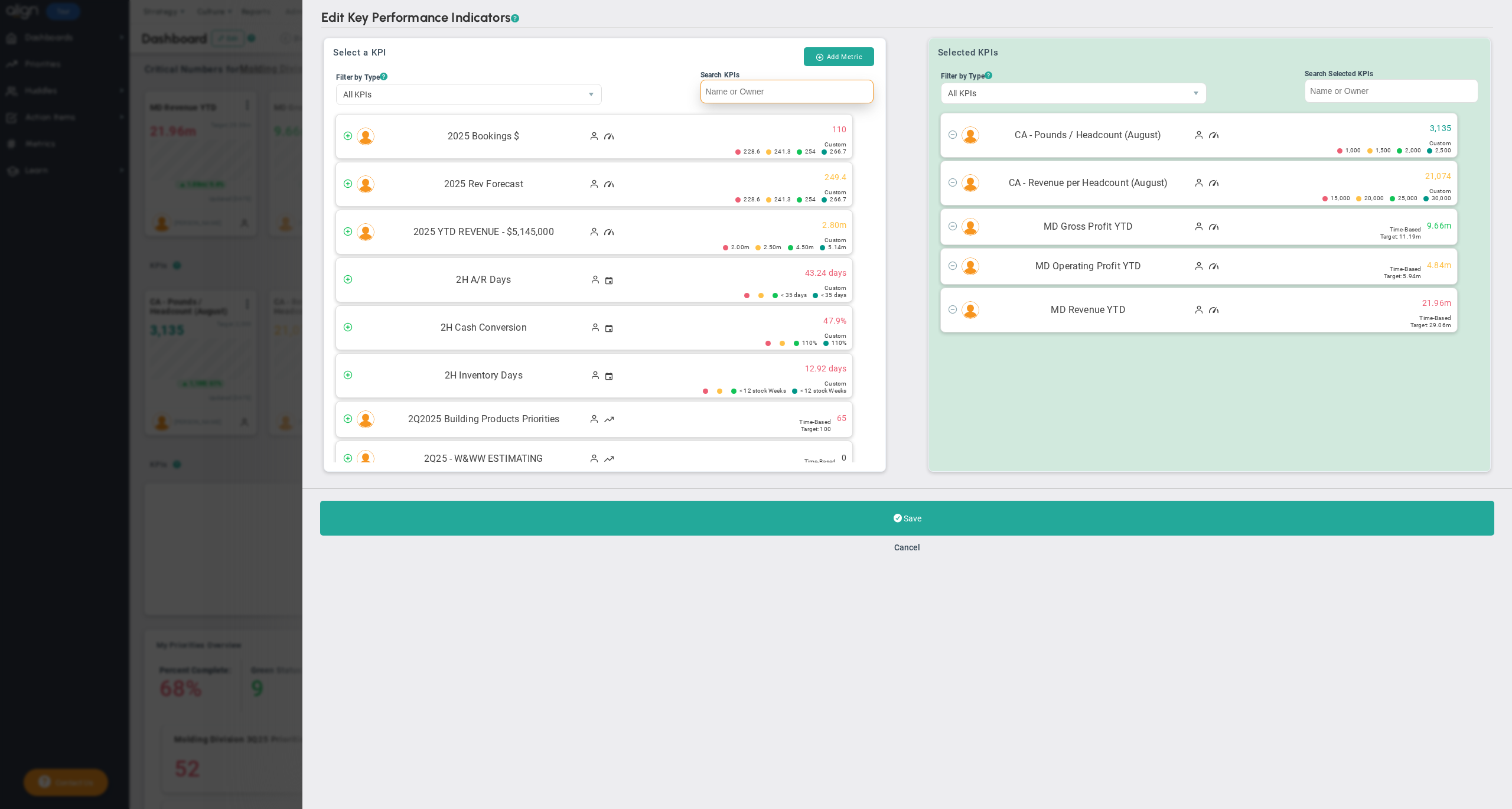
click at [770, 102] on input "Search KPIs" at bounding box center [787, 91] width 174 height 23
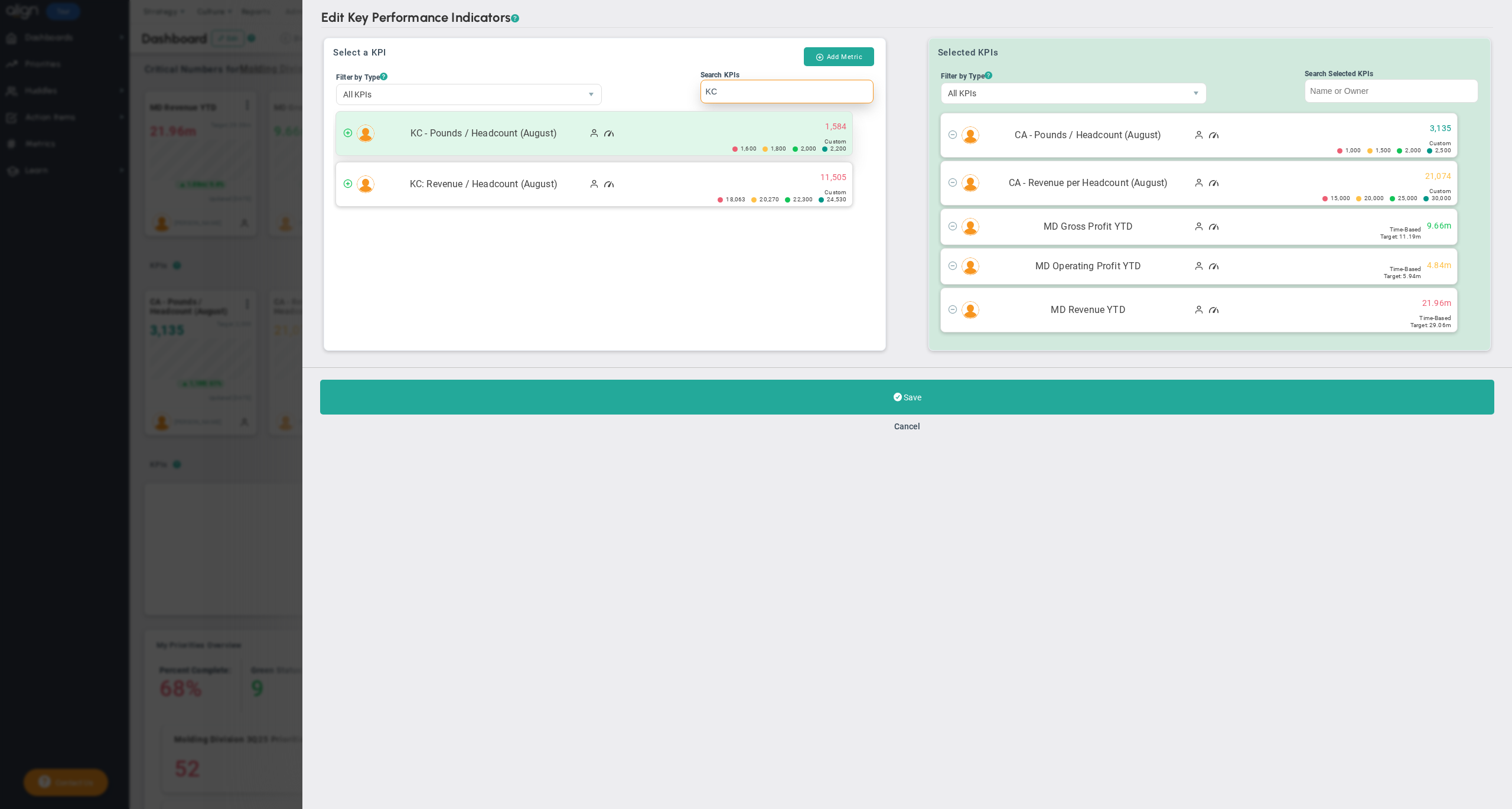
click at [504, 133] on span "KC - Pounds / Headcount (August)" at bounding box center [484, 134] width 207 height 14
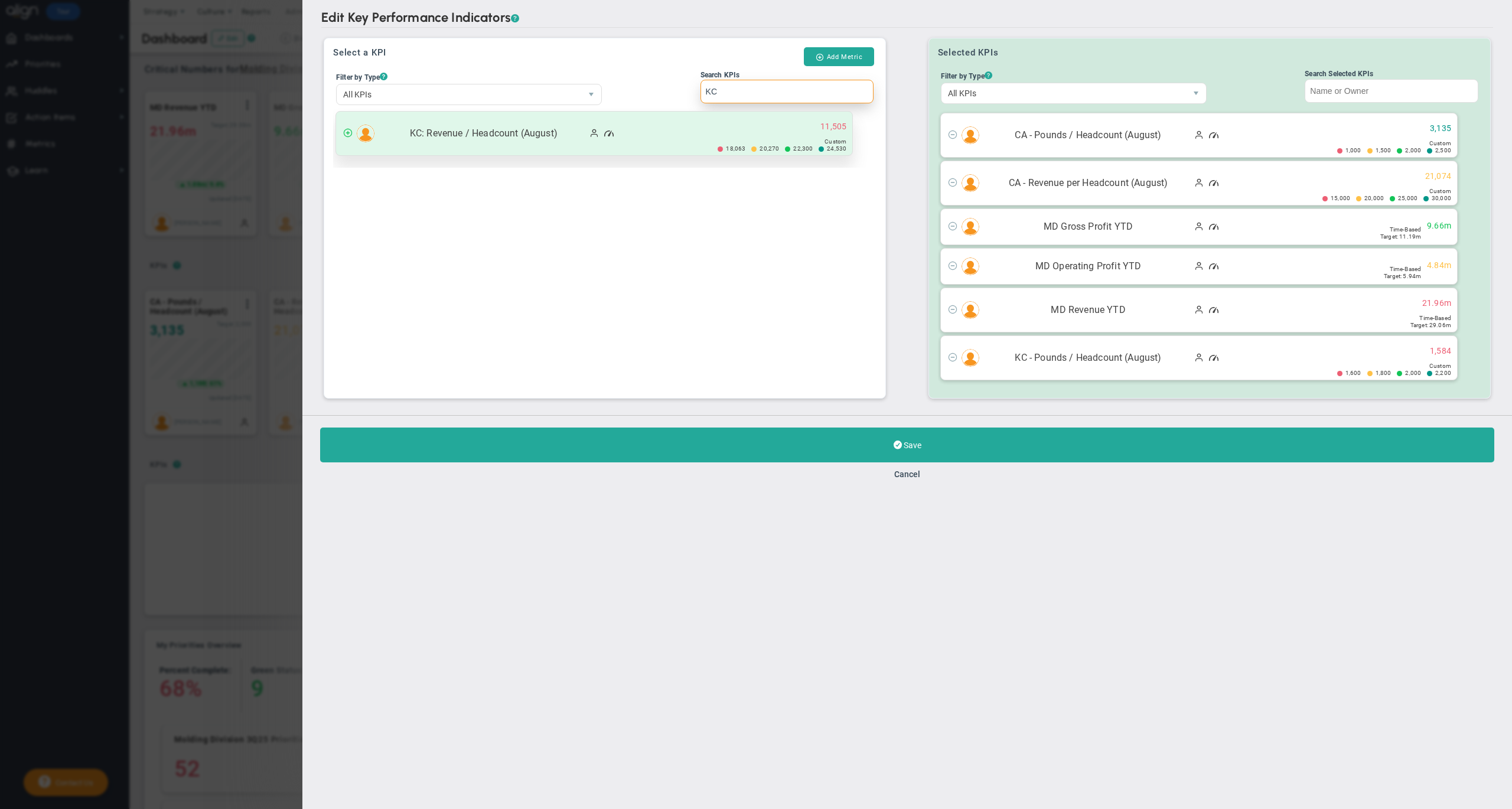
click at [516, 145] on div "KC: Revenue / Headcount (August) 11,505 18,063 20,270" at bounding box center [595, 133] width 516 height 44
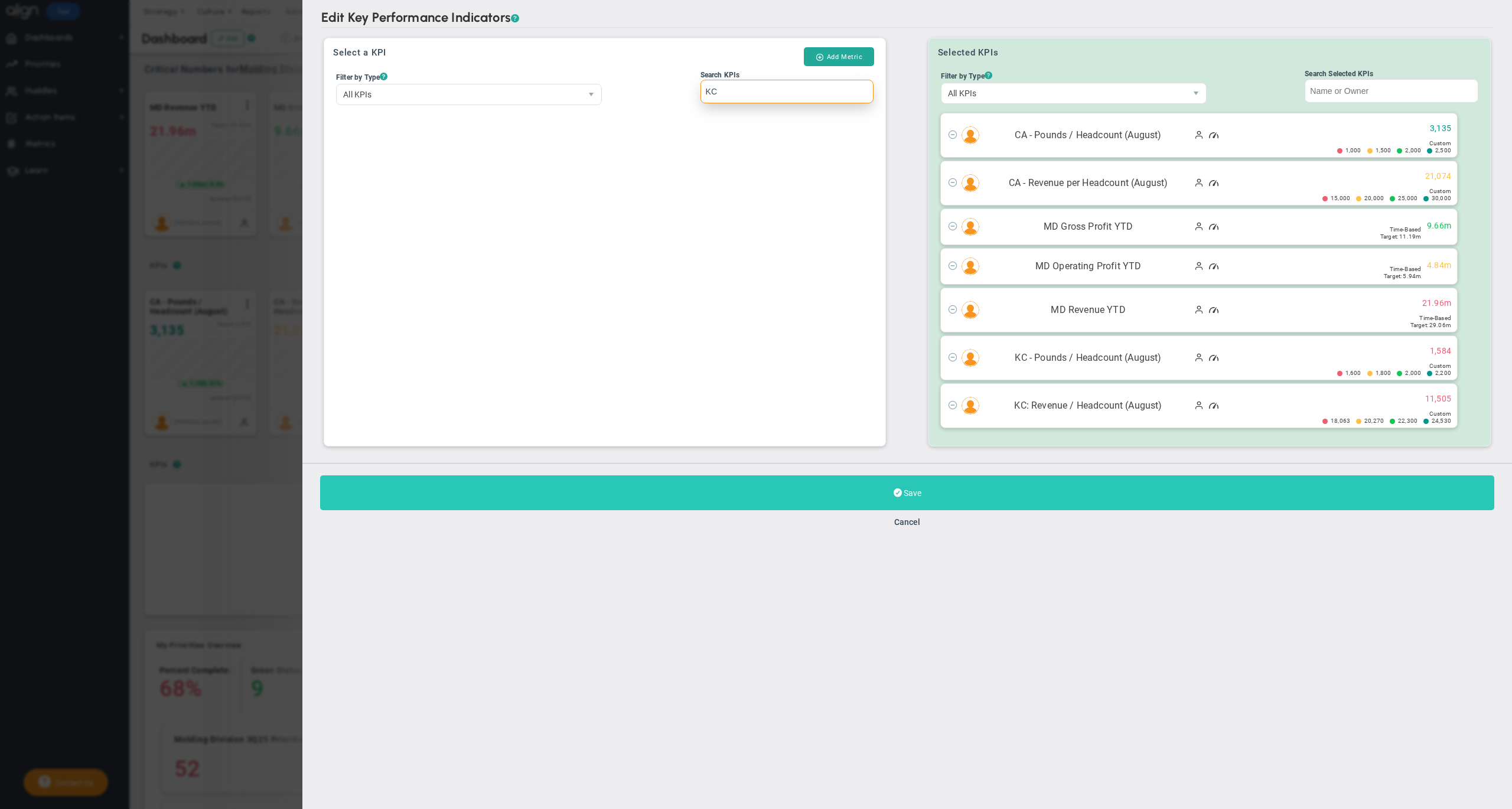
type input "KC"
click at [712, 510] on button "Save" at bounding box center [907, 493] width 1175 height 35
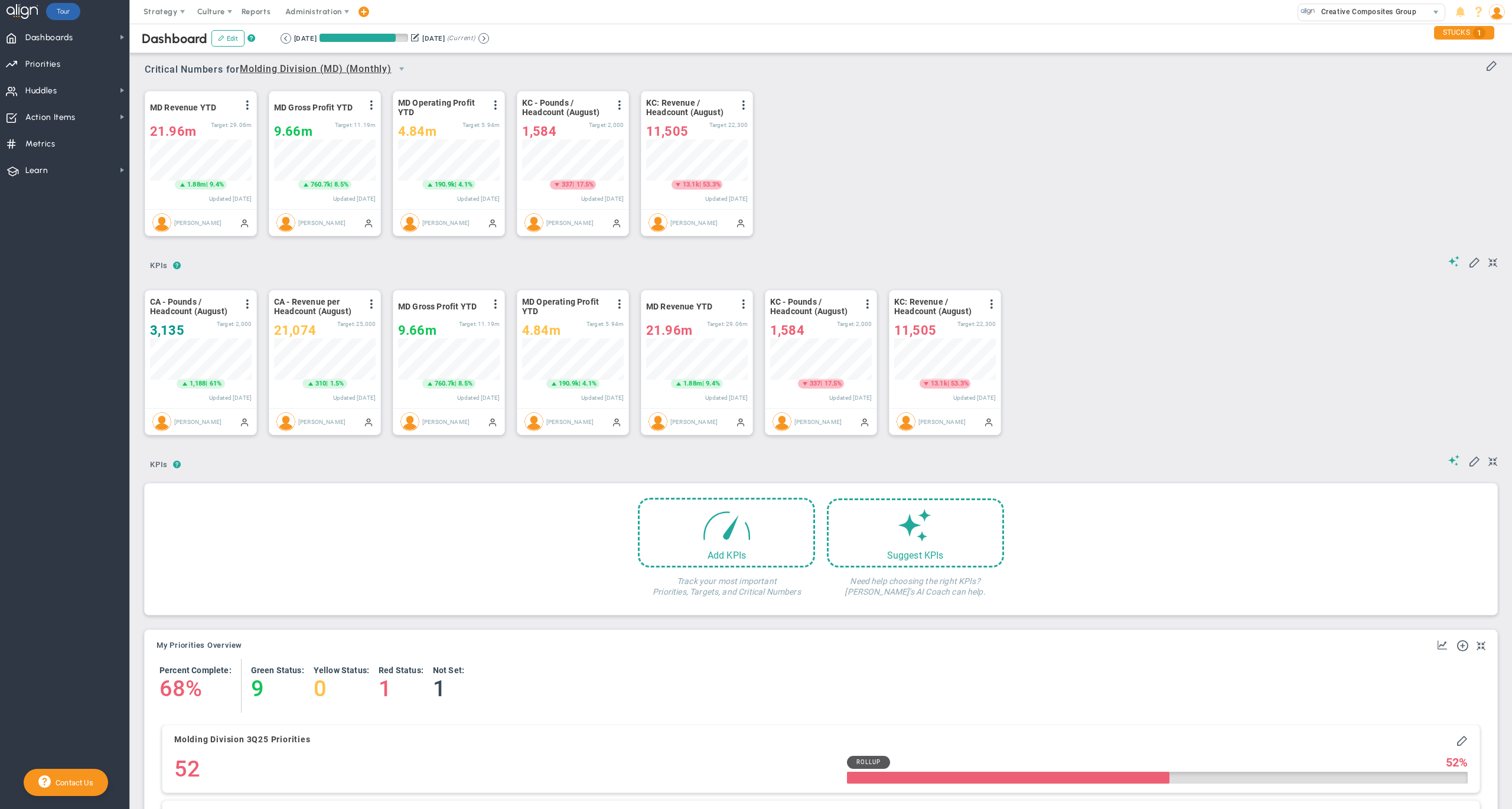
scroll to position [40, 101]
click at [1068, 246] on div "MD Revenue YTD View Historical Graph Edit Make "No Change" Update Add Past Upda…" at bounding box center [816, 164] width 1367 height 166
click at [1469, 265] on span at bounding box center [1475, 262] width 12 height 12
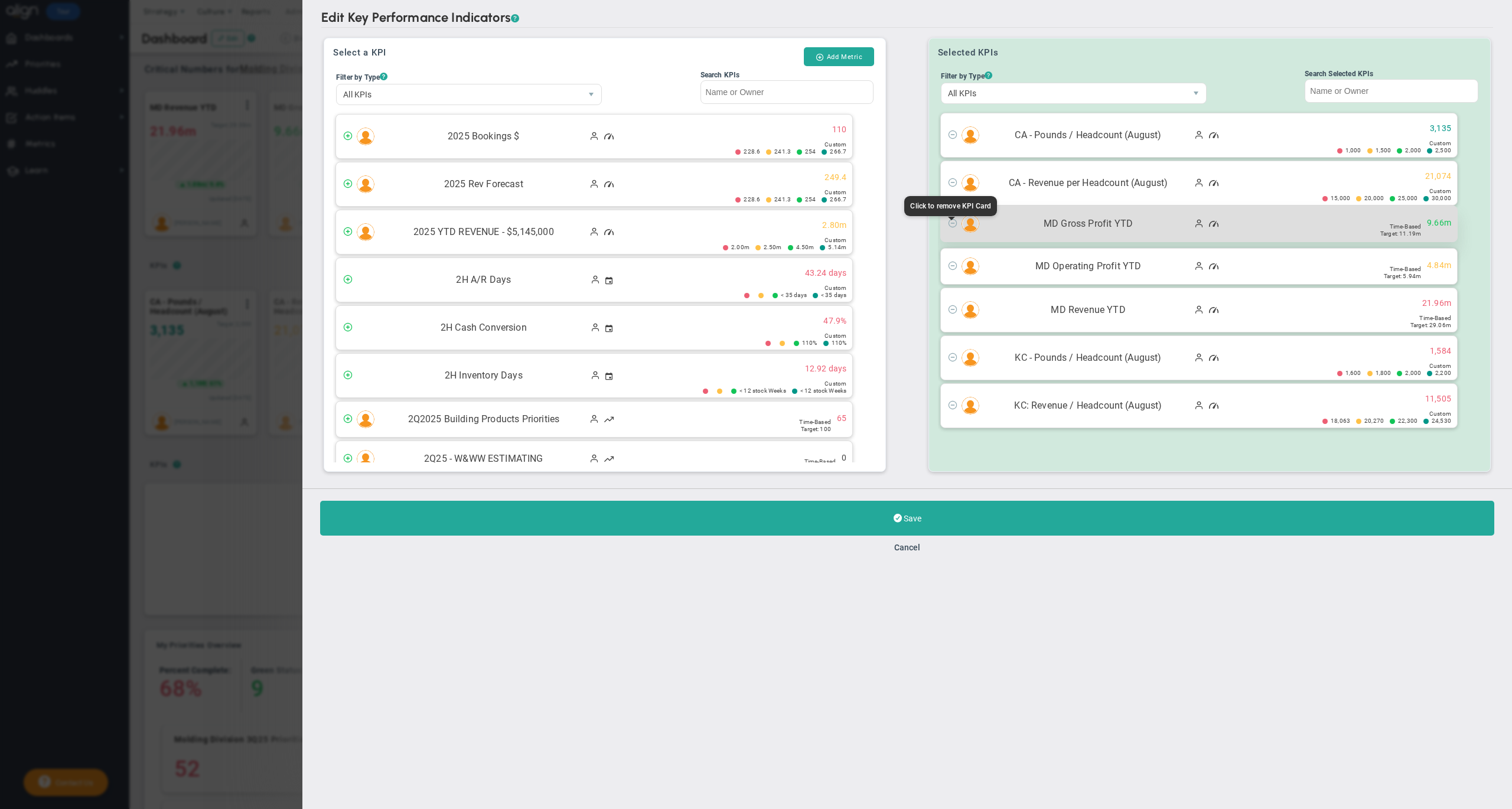
click at [947, 227] on span at bounding box center [952, 225] width 21 height 14
click at [948, 227] on span at bounding box center [953, 222] width 9 height 9
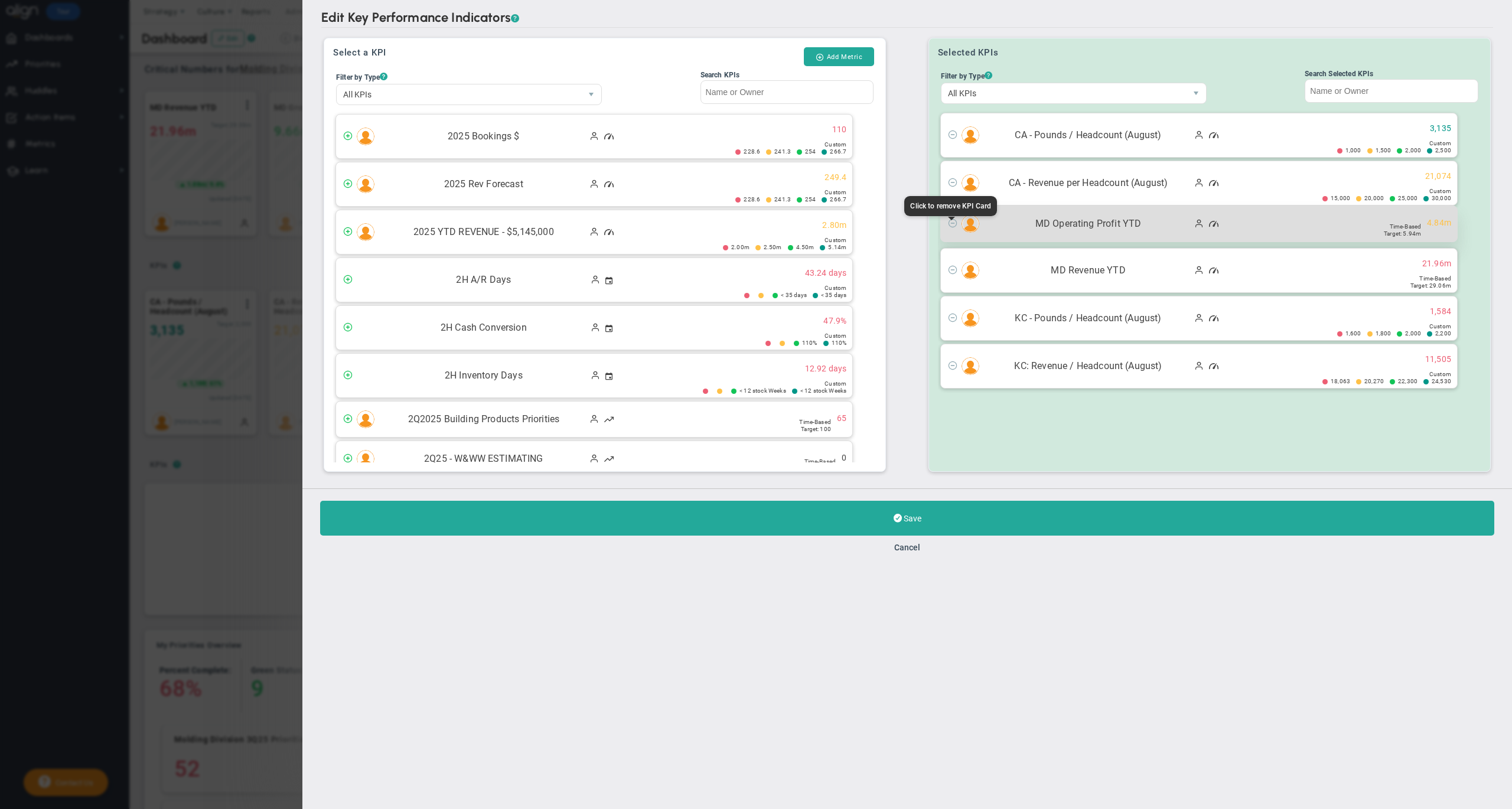
click at [953, 227] on span at bounding box center [953, 222] width 9 height 9
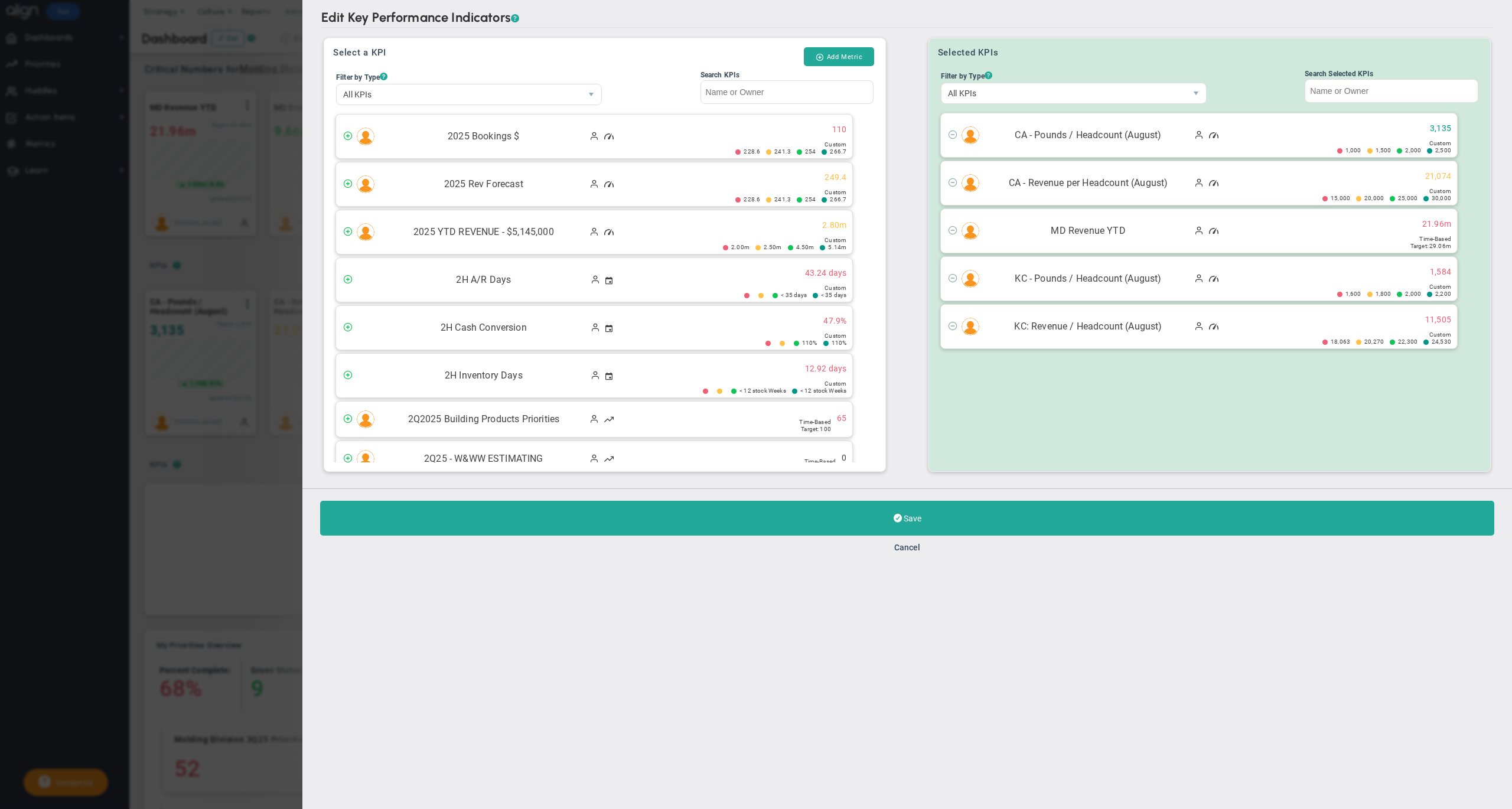
click at [951, 227] on span at bounding box center [953, 230] width 9 height 9
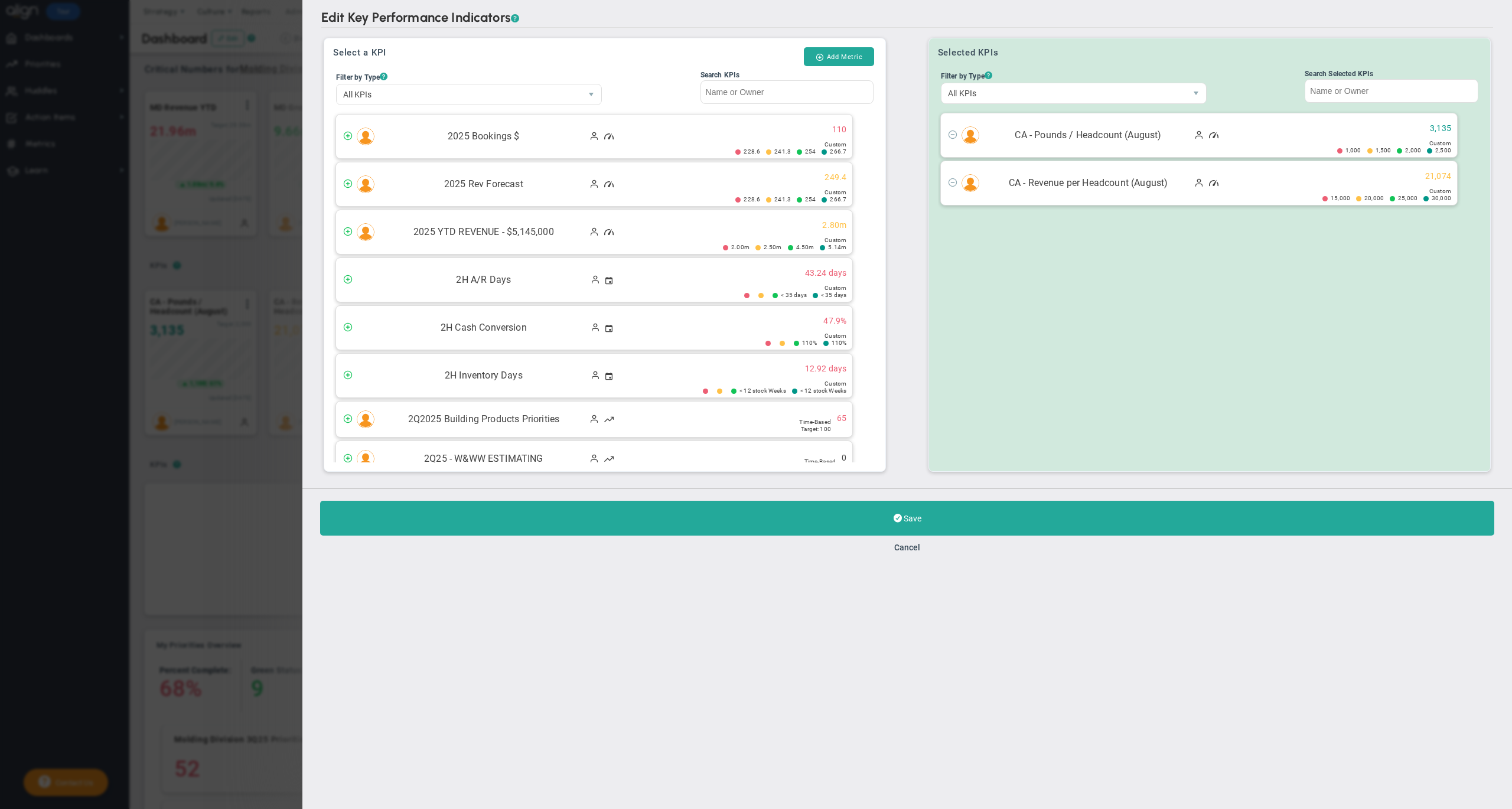
scroll to position [19276, 0]
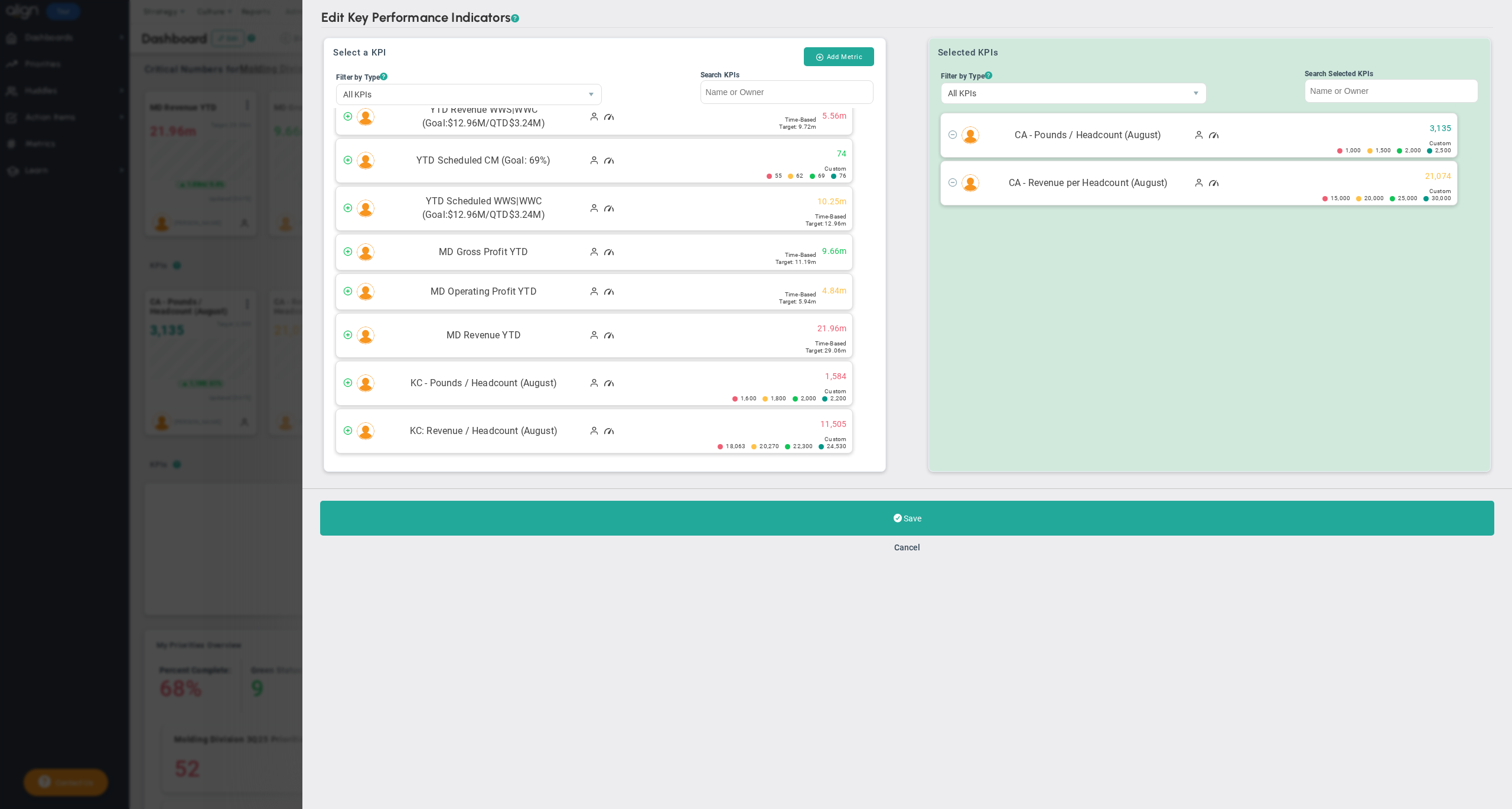
click at [951, 227] on div "Selected KPIs Filter by Type ? All KPIs All KPIs Critical Numbers Quarterly Act…" at bounding box center [1210, 255] width 563 height 435
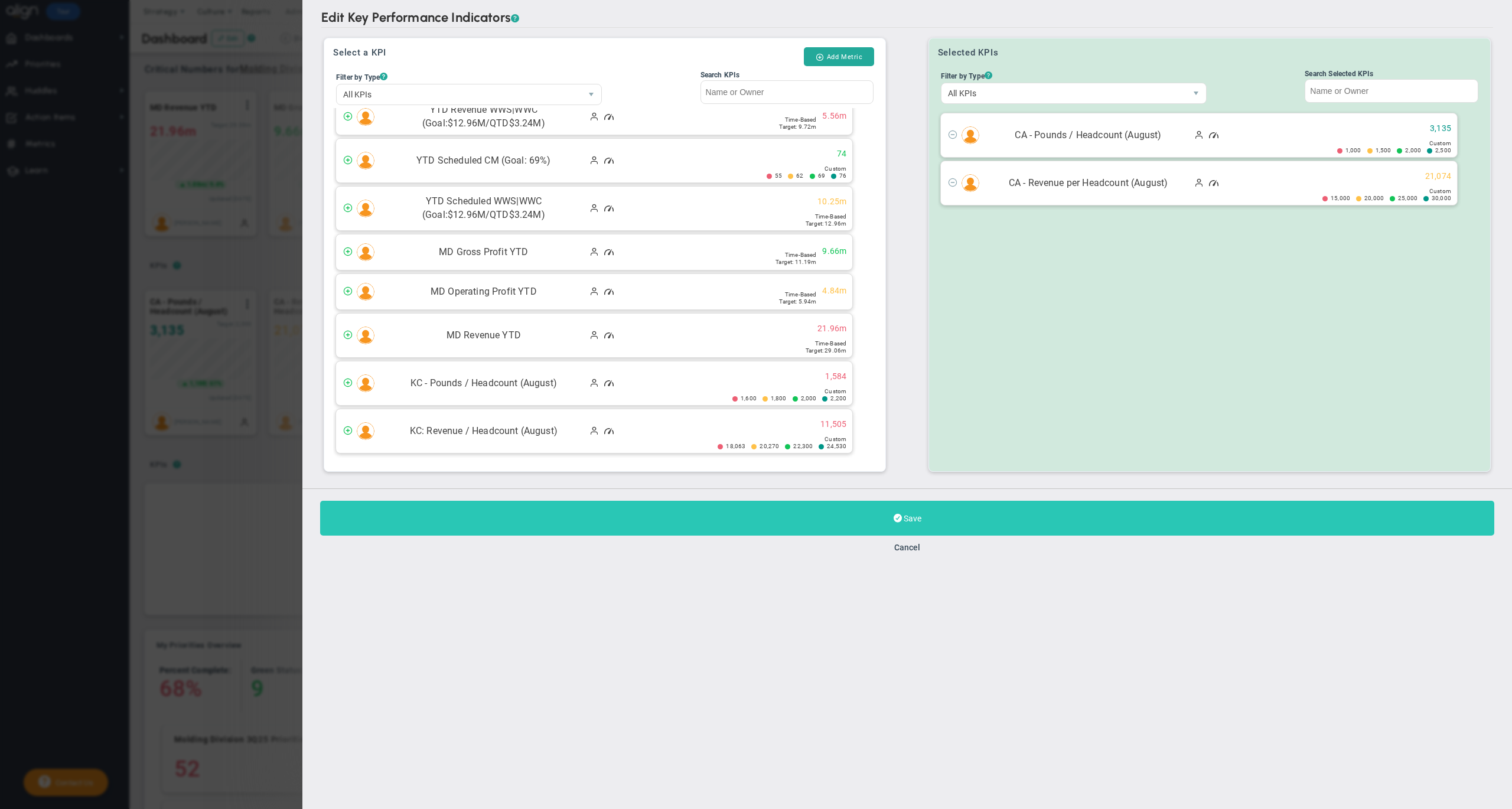
click at [738, 516] on button "Save" at bounding box center [907, 518] width 1175 height 35
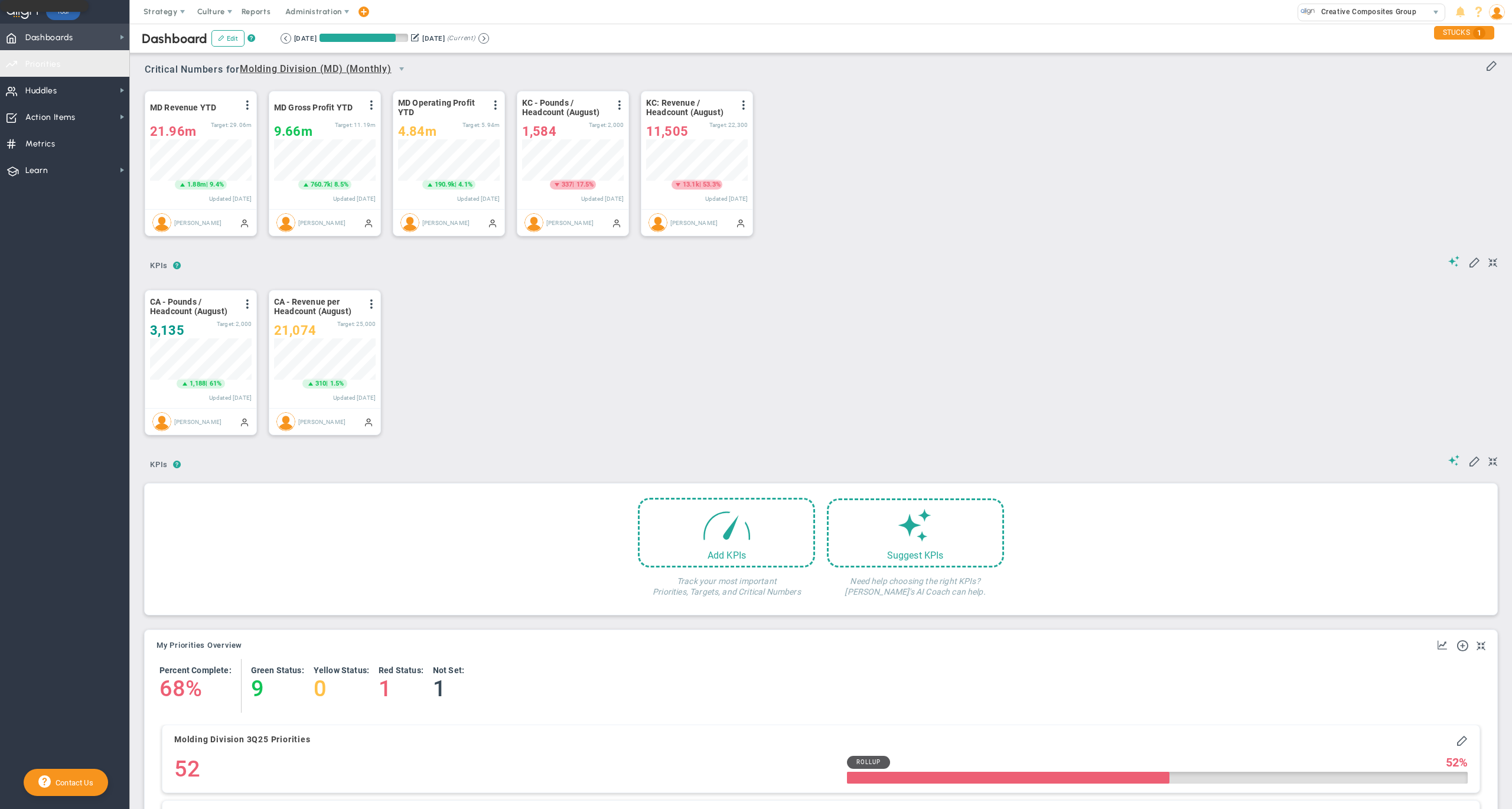
scroll to position [40, 101]
click at [76, 29] on span "Dashboards Dashboards" at bounding box center [65, 36] width 129 height 27
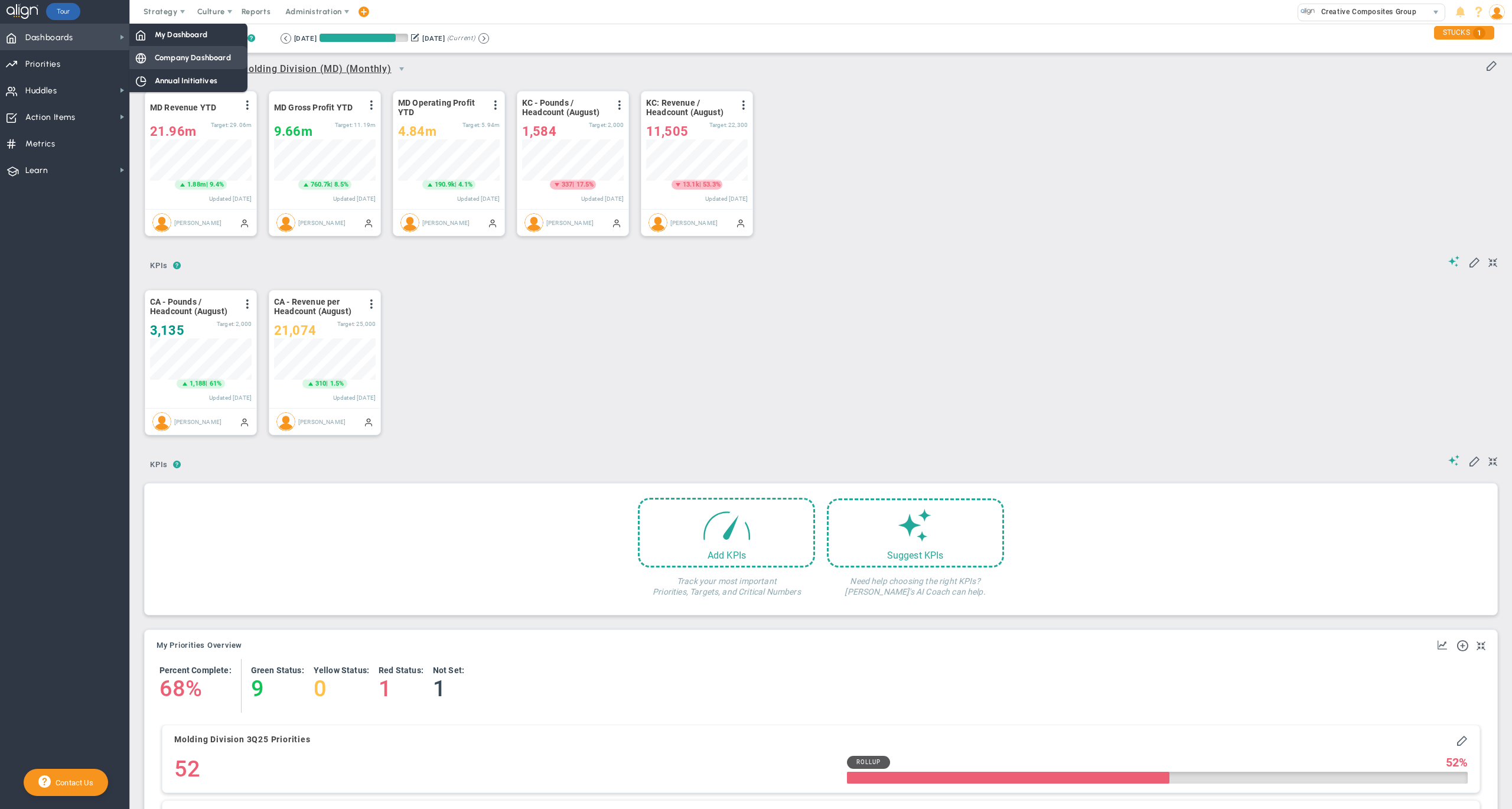
click at [167, 52] on span "Company Dashboard" at bounding box center [193, 57] width 77 height 11
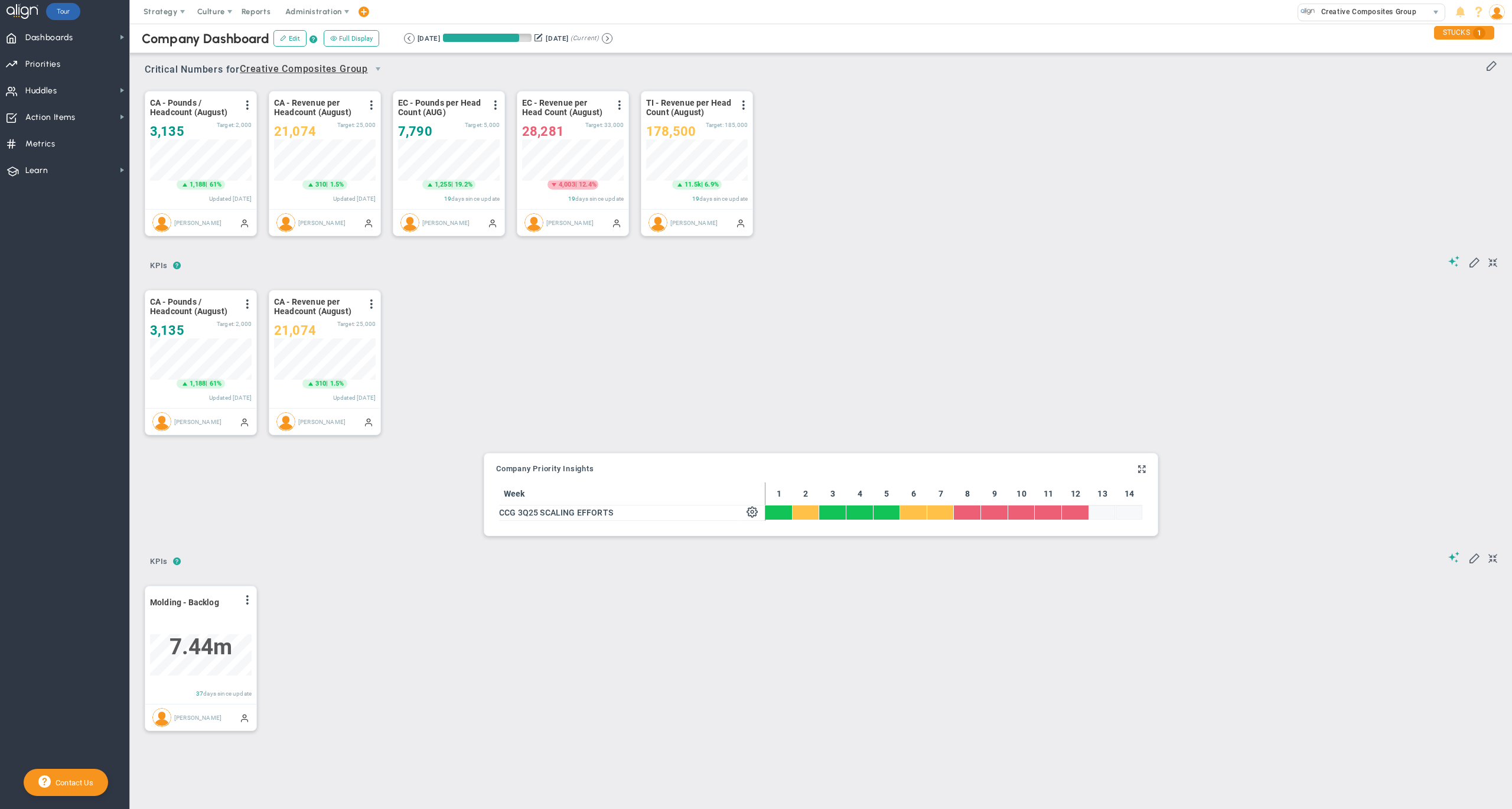
scroll to position [40, 101]
click at [90, 32] on span "Dashboards Dashboards" at bounding box center [65, 36] width 129 height 27
